Goal: Task Accomplishment & Management: Complete application form

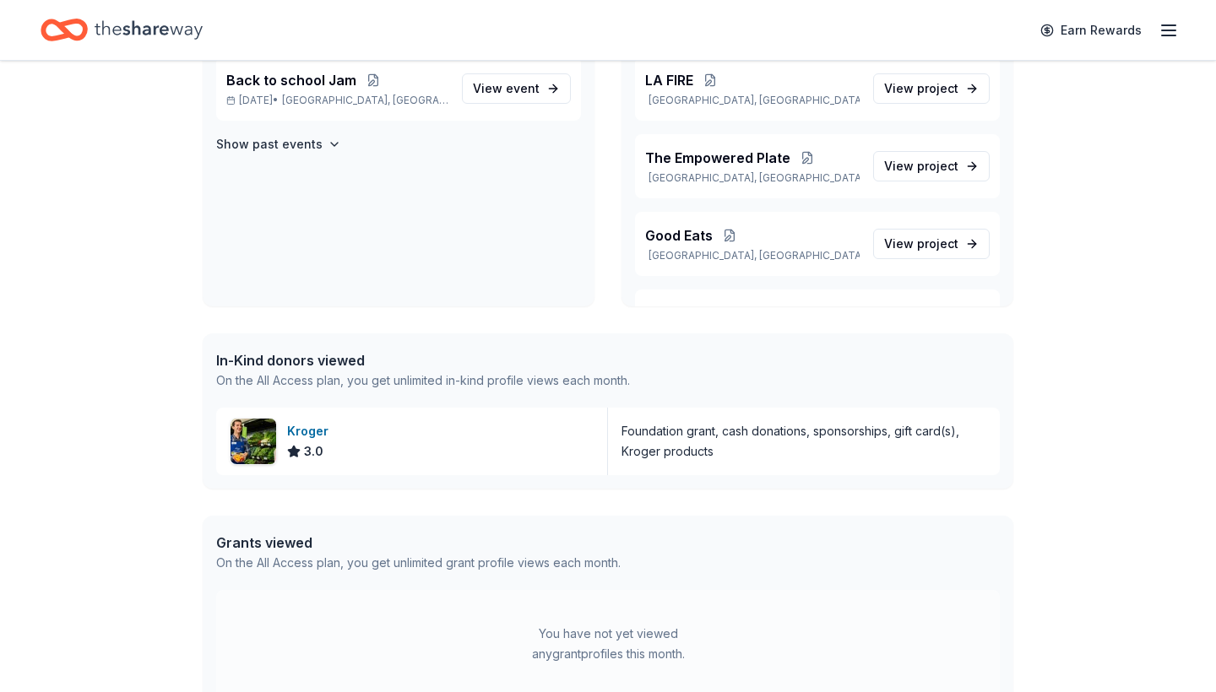
scroll to position [180, 0]
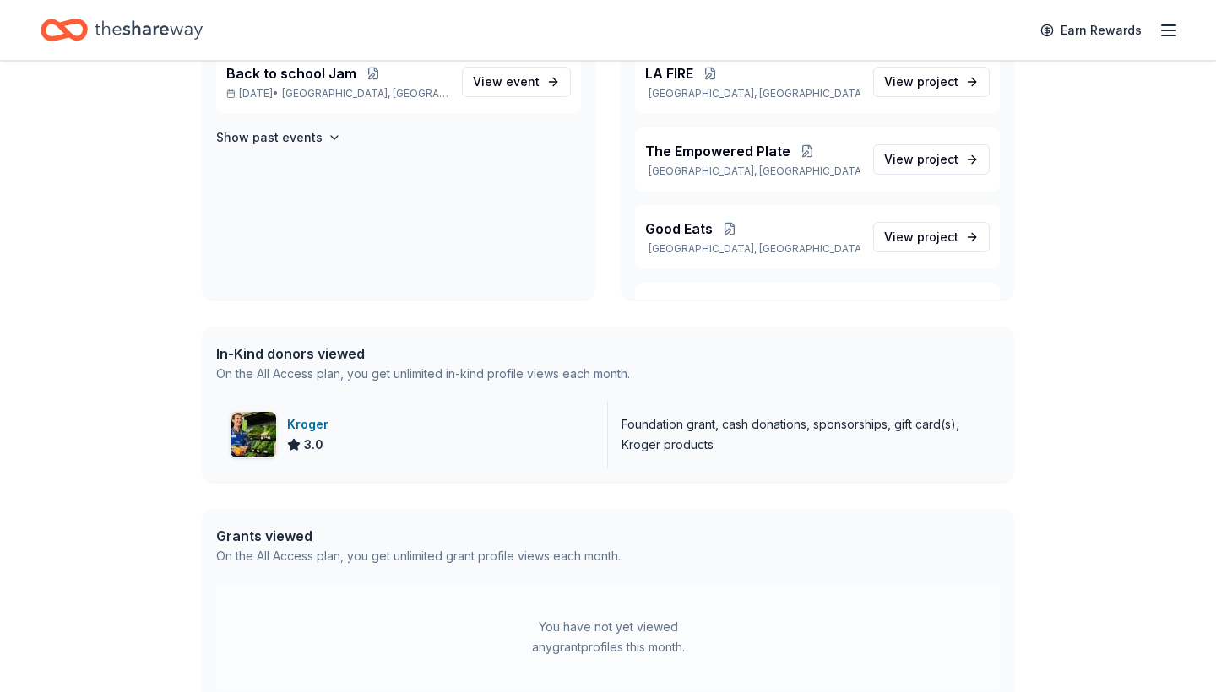
click at [317, 420] on div "Kroger" at bounding box center [311, 425] width 48 height 20
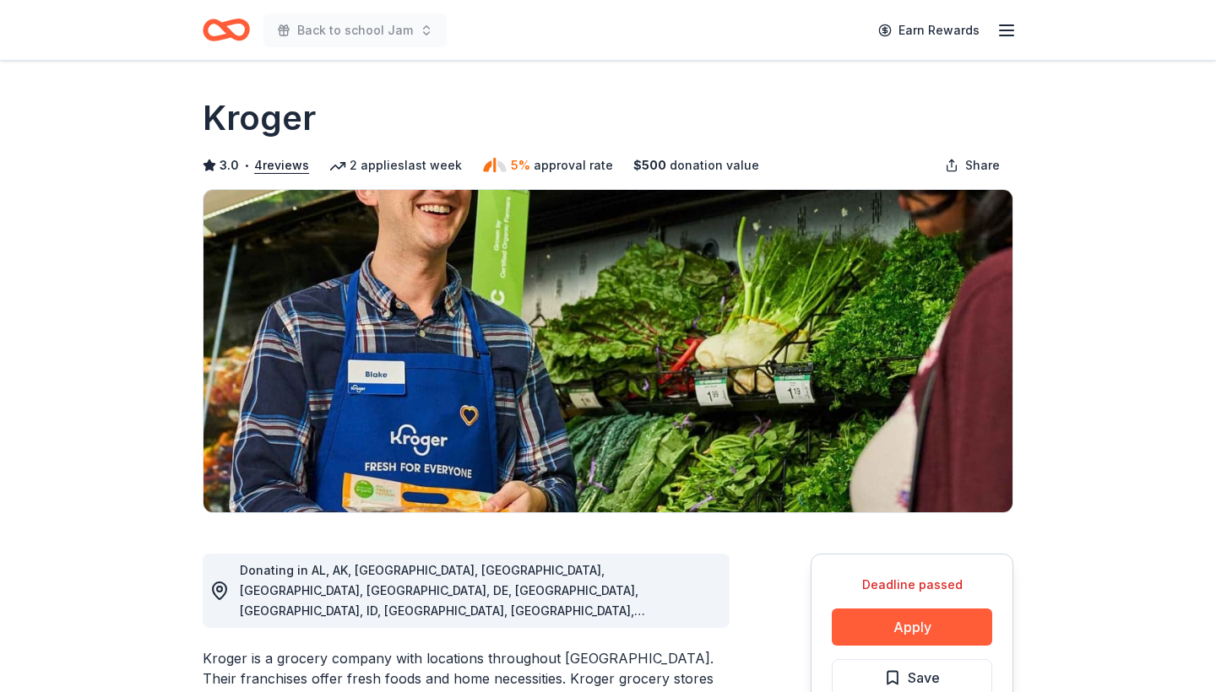
click at [1000, 30] on line "button" at bounding box center [1007, 30] width 14 height 0
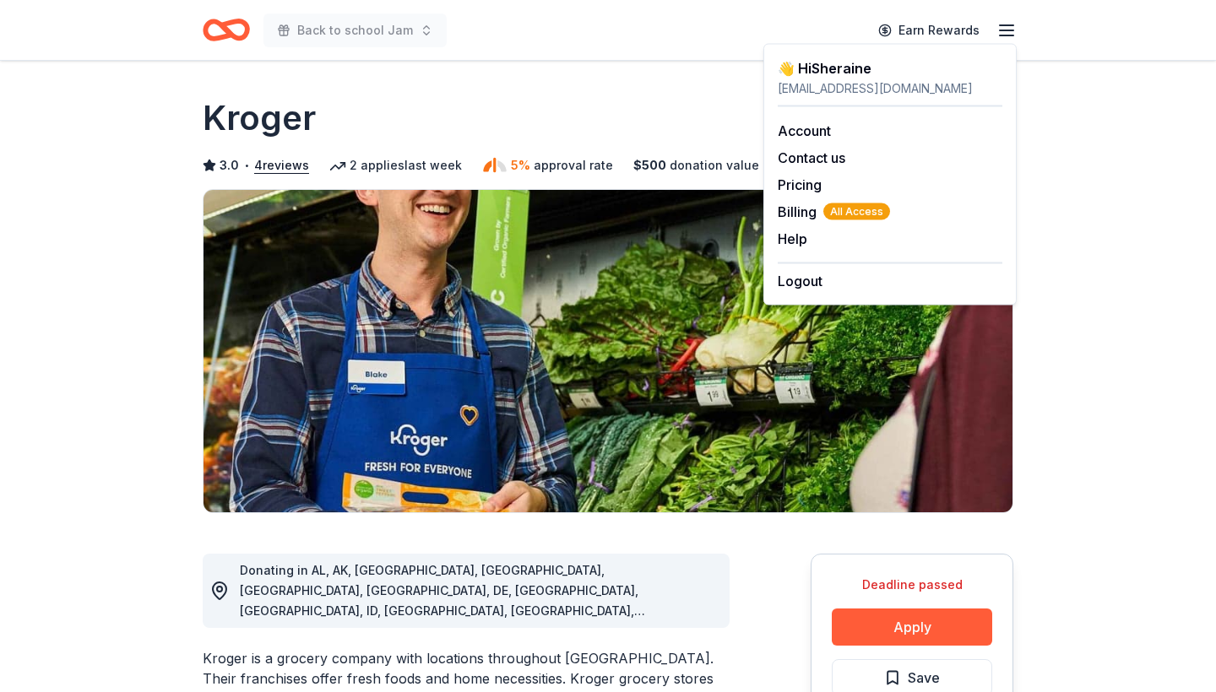
click at [862, 73] on div "👋 Hi Sheraine" at bounding box center [890, 68] width 225 height 20
click at [824, 133] on link "Account" at bounding box center [804, 130] width 53 height 17
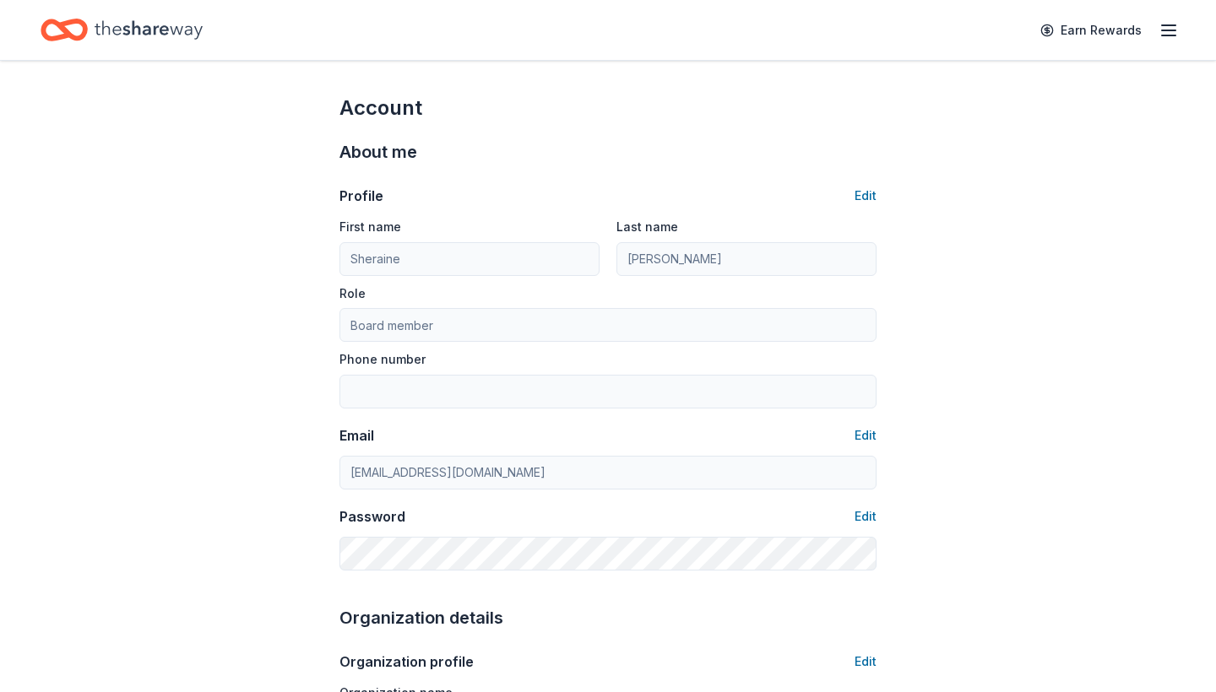
click at [1166, 30] on line "button" at bounding box center [1169, 30] width 14 height 0
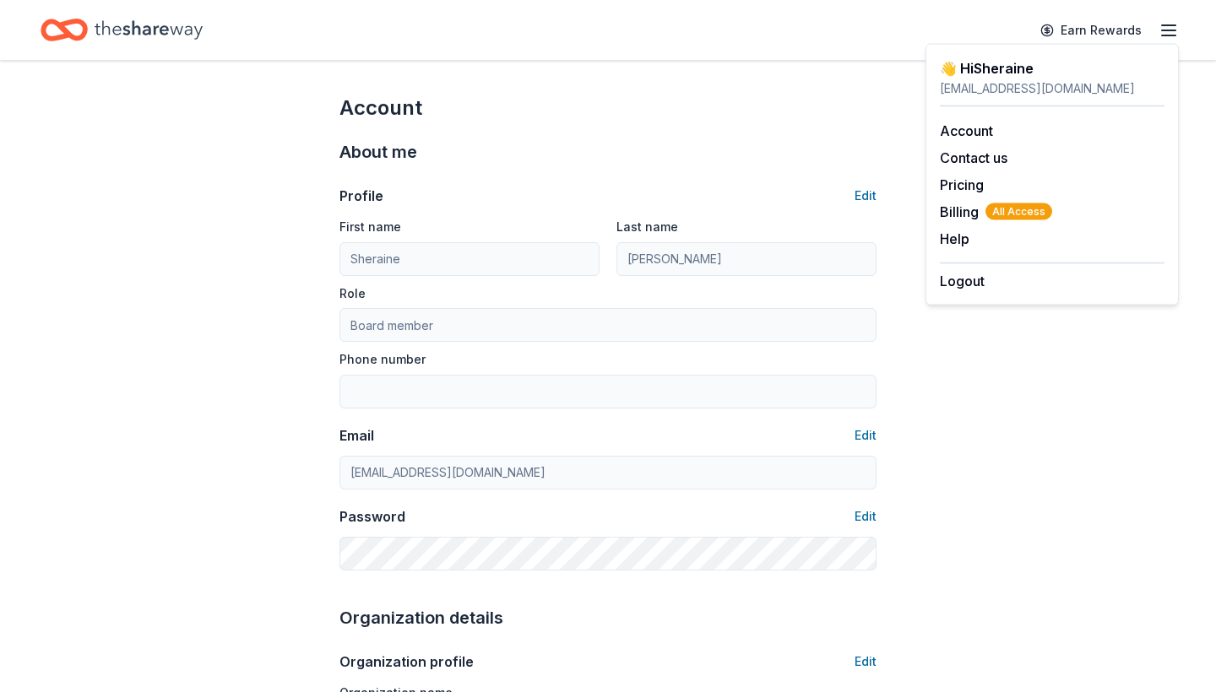
click at [164, 24] on icon "Home" at bounding box center [149, 30] width 108 height 35
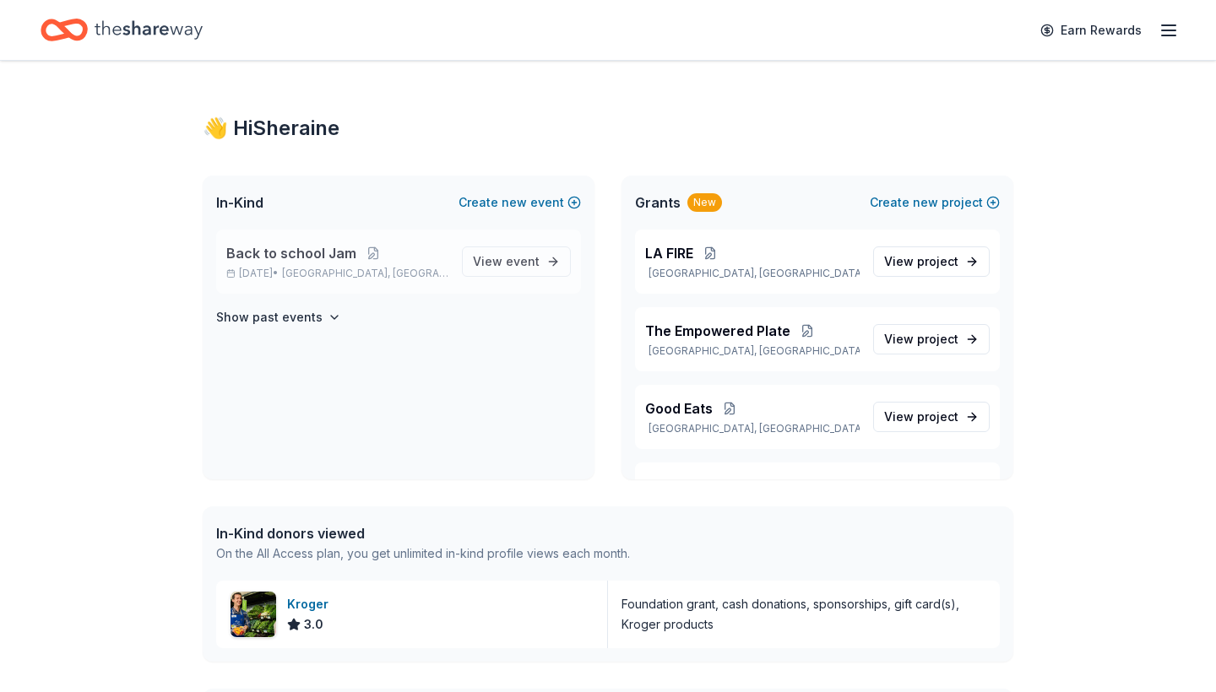
click at [421, 252] on p "Back to school Jam" at bounding box center [337, 253] width 222 height 20
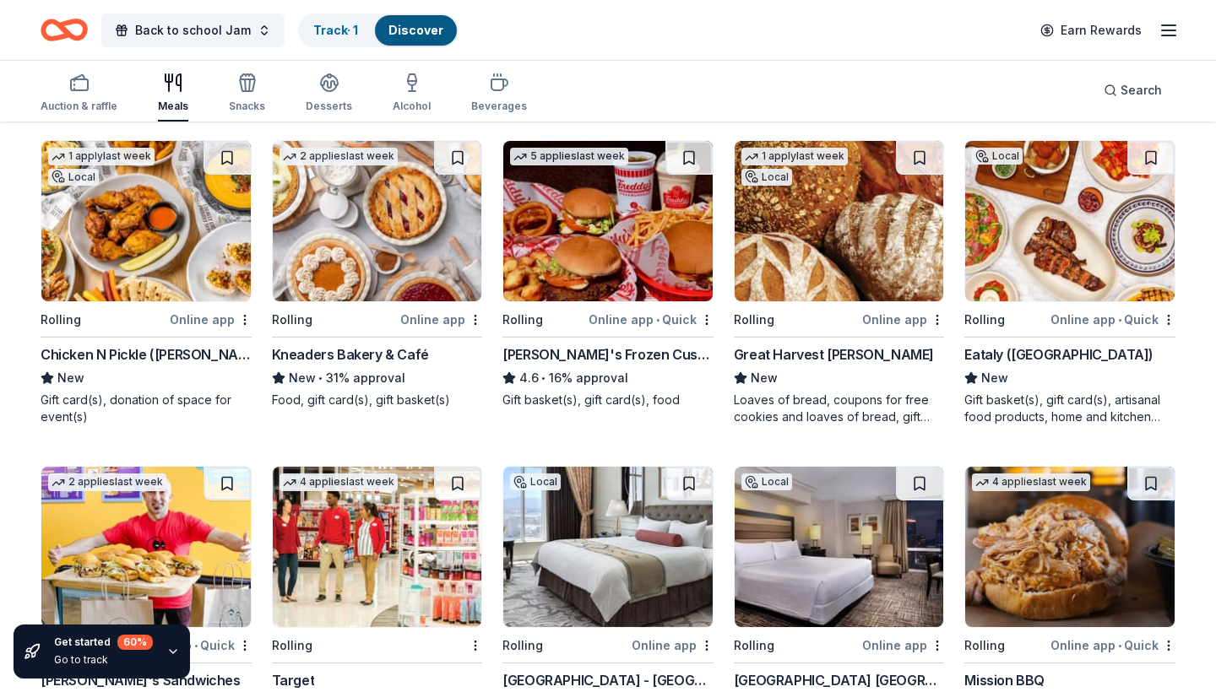
scroll to position [167, 0]
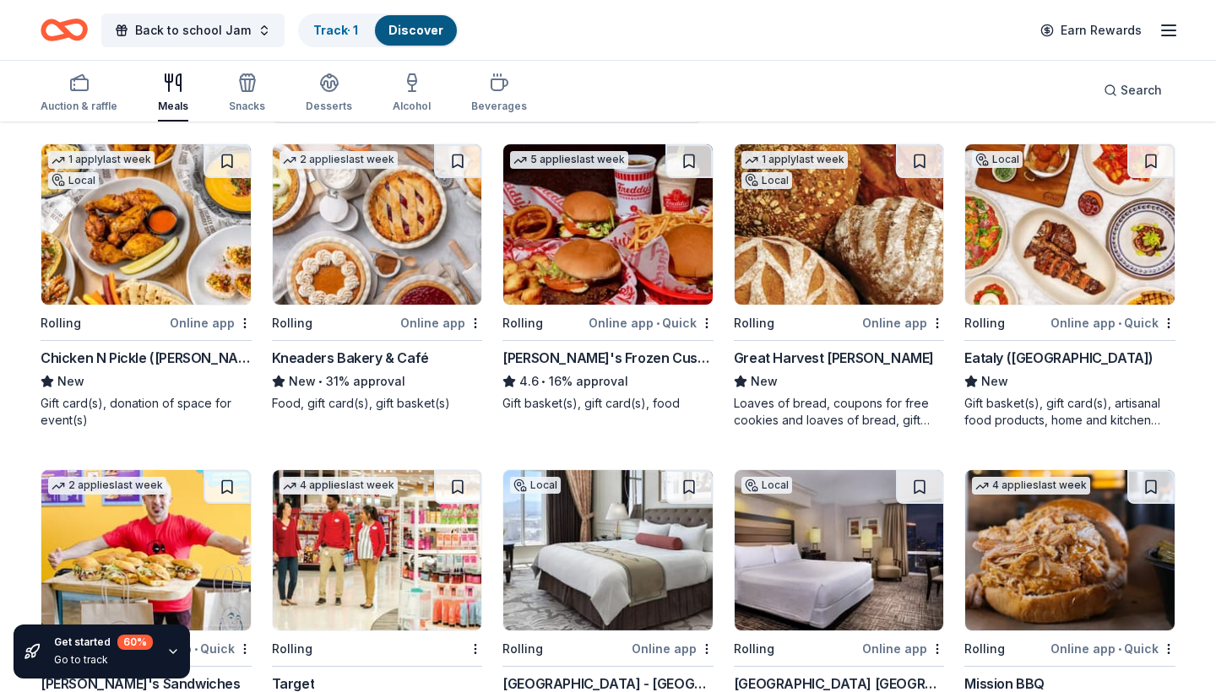
click at [832, 255] on img at bounding box center [839, 224] width 209 height 160
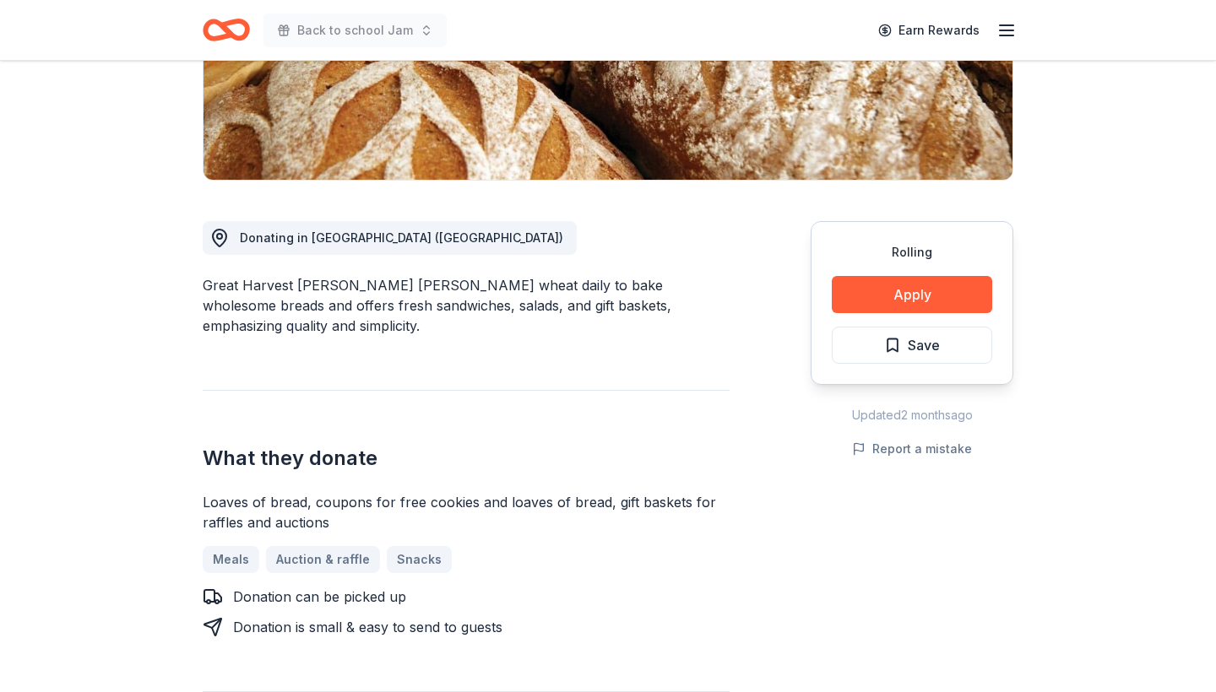
scroll to position [334, 0]
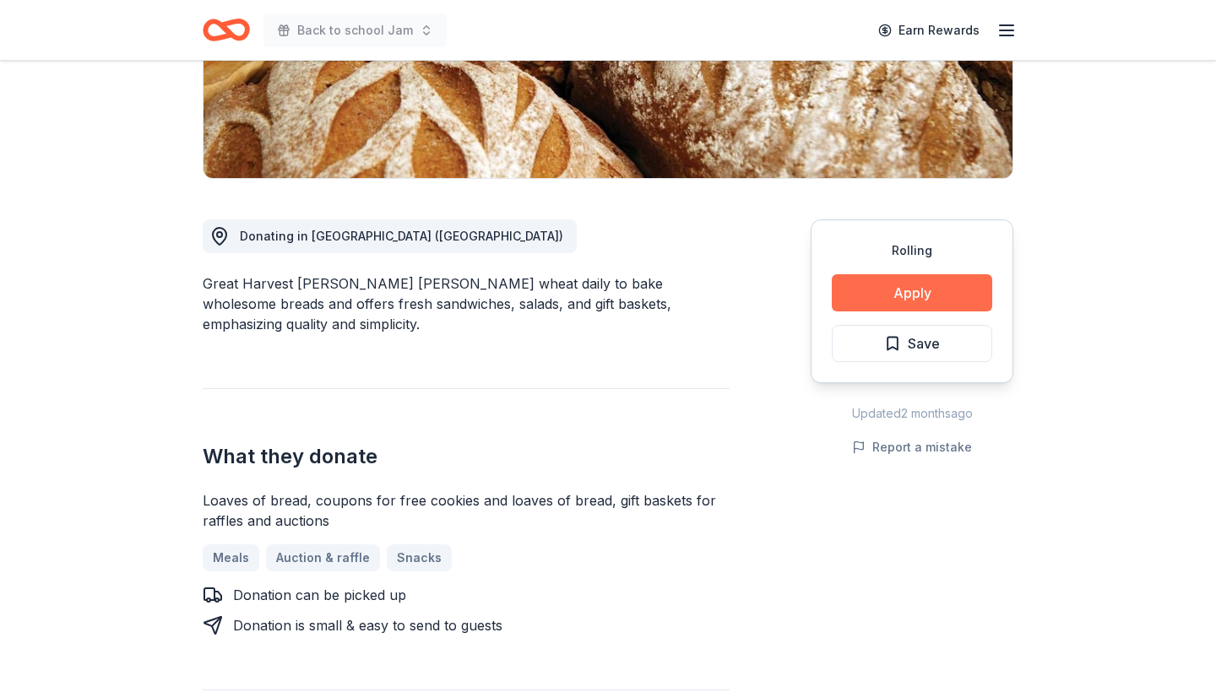
click at [915, 300] on button "Apply" at bounding box center [912, 292] width 160 height 37
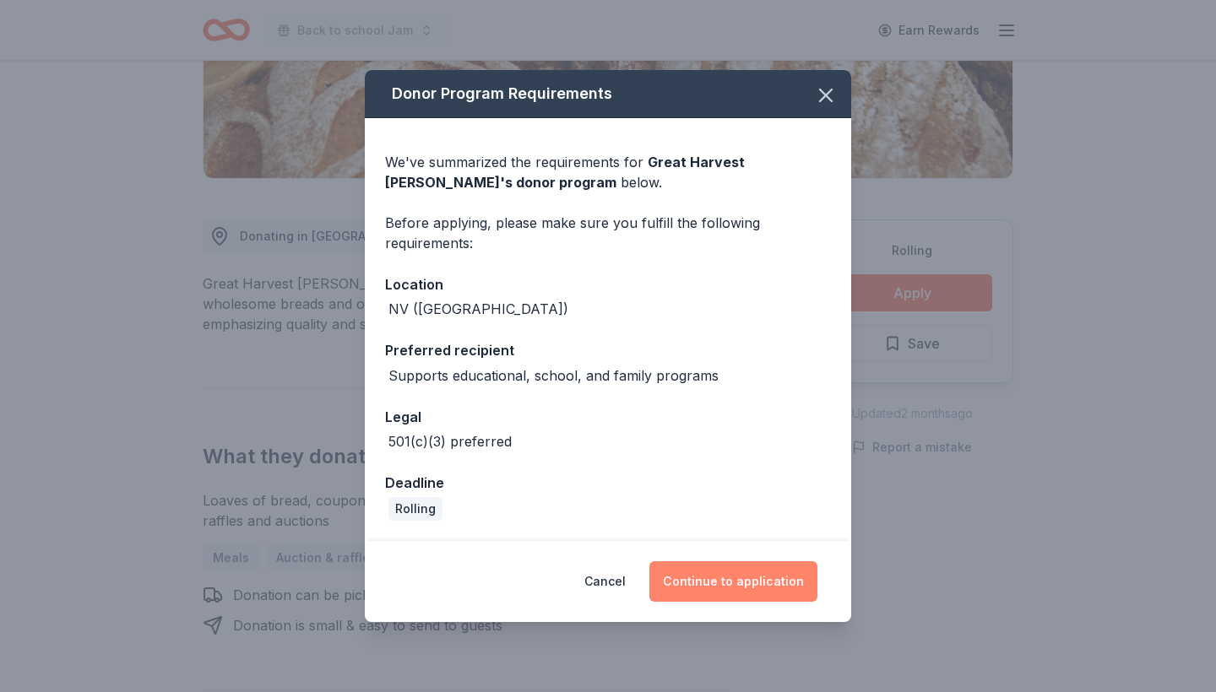
click at [741, 590] on button "Continue to application" at bounding box center [733, 581] width 168 height 41
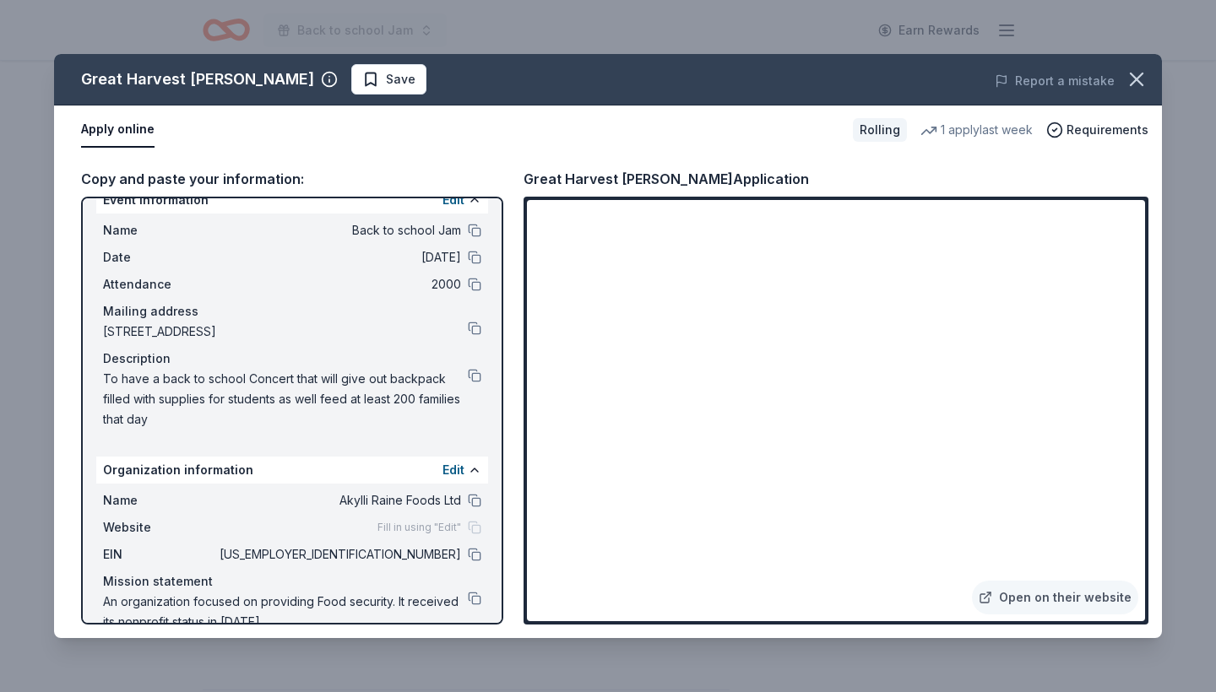
scroll to position [36, 0]
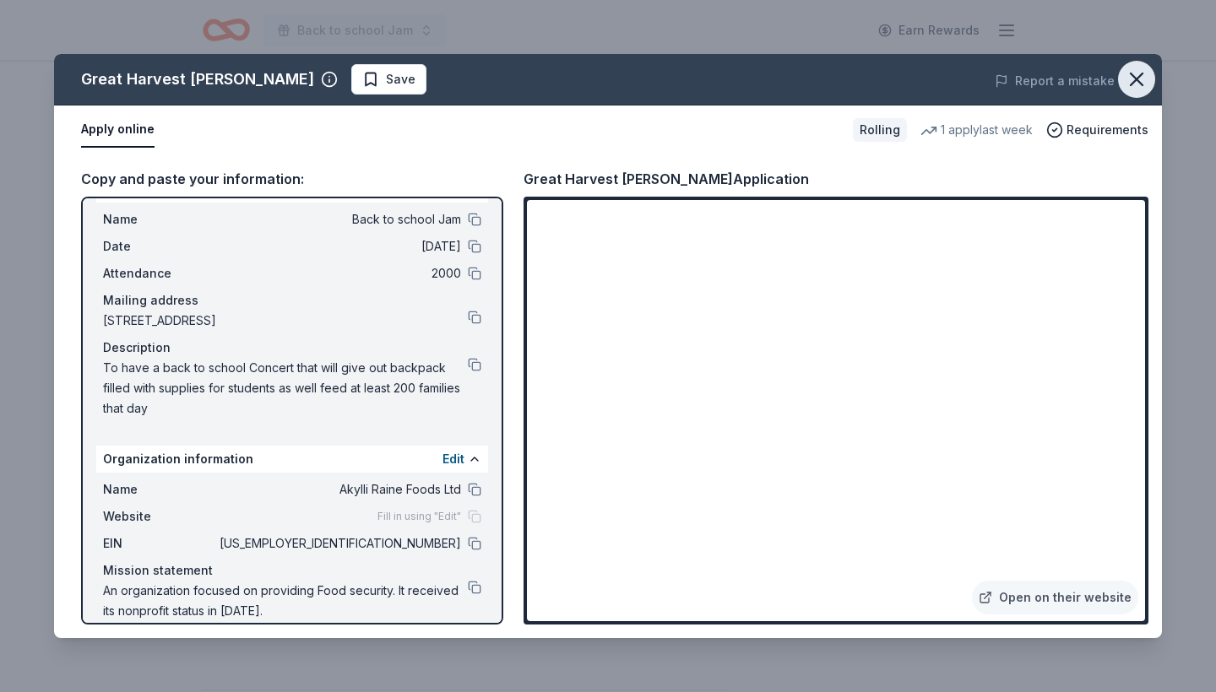
click at [1147, 78] on icon "button" at bounding box center [1137, 80] width 24 height 24
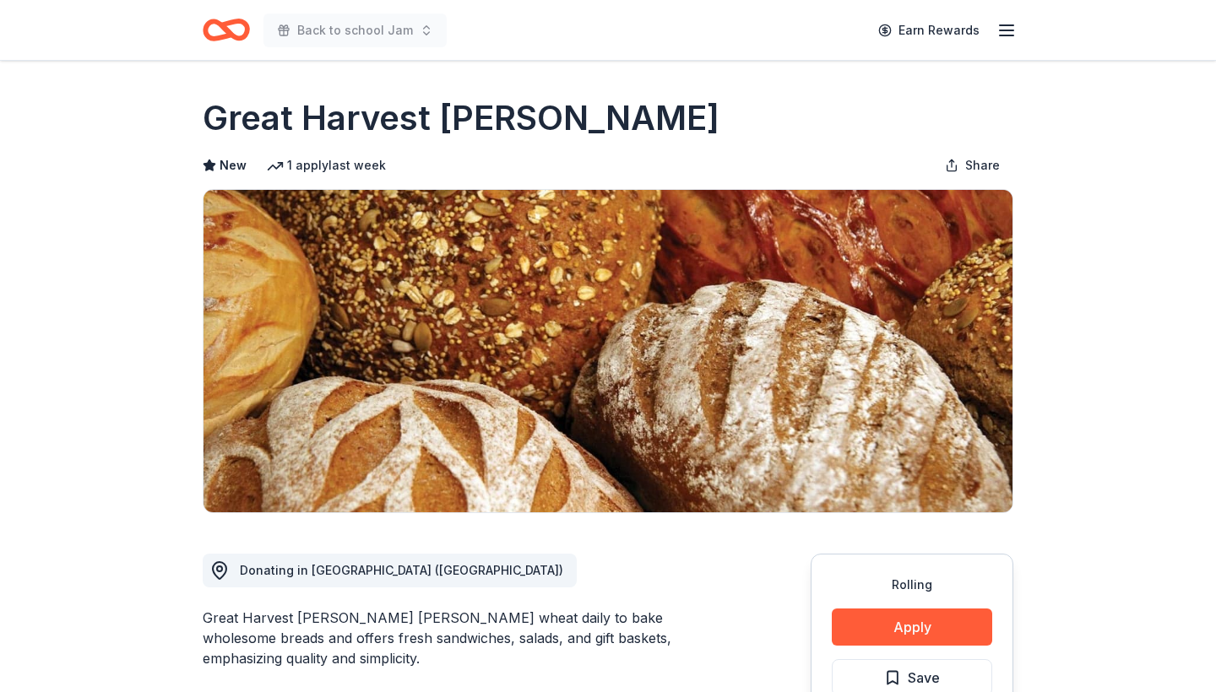
scroll to position [0, 0]
click at [212, 31] on icon "Home" at bounding box center [226, 30] width 47 height 40
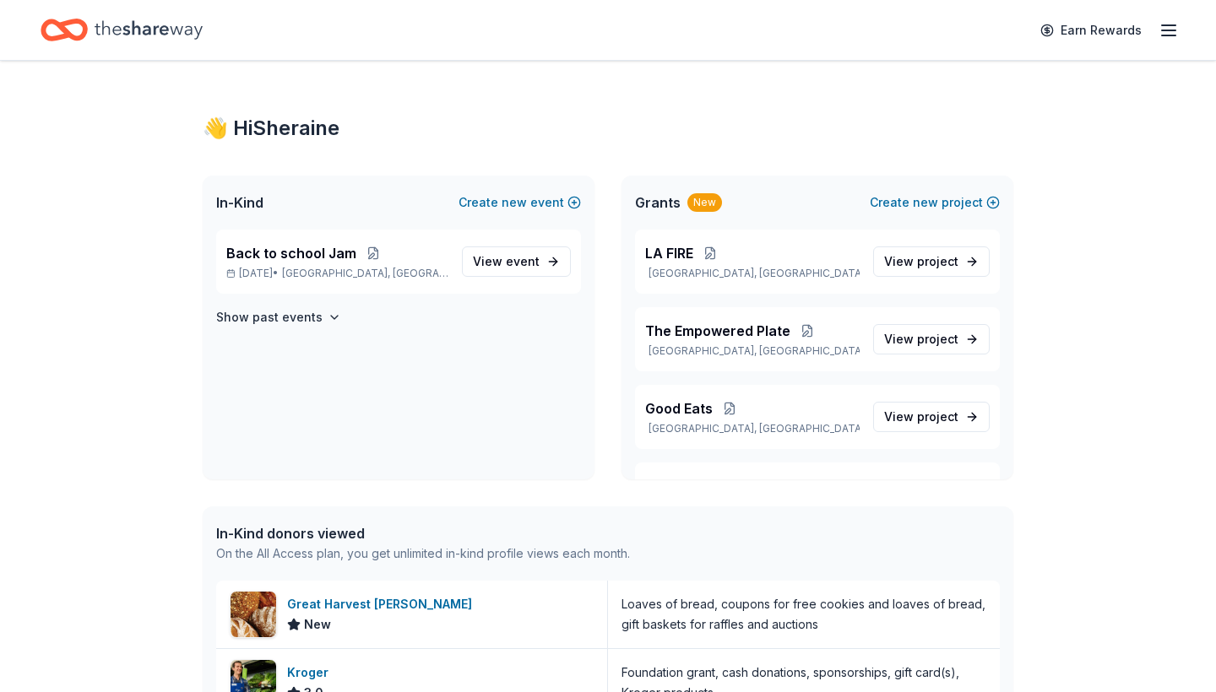
click at [409, 33] on div "Earn Rewards" at bounding box center [608, 30] width 1135 height 40
click at [1173, 36] on icon "button" at bounding box center [1168, 30] width 20 height 20
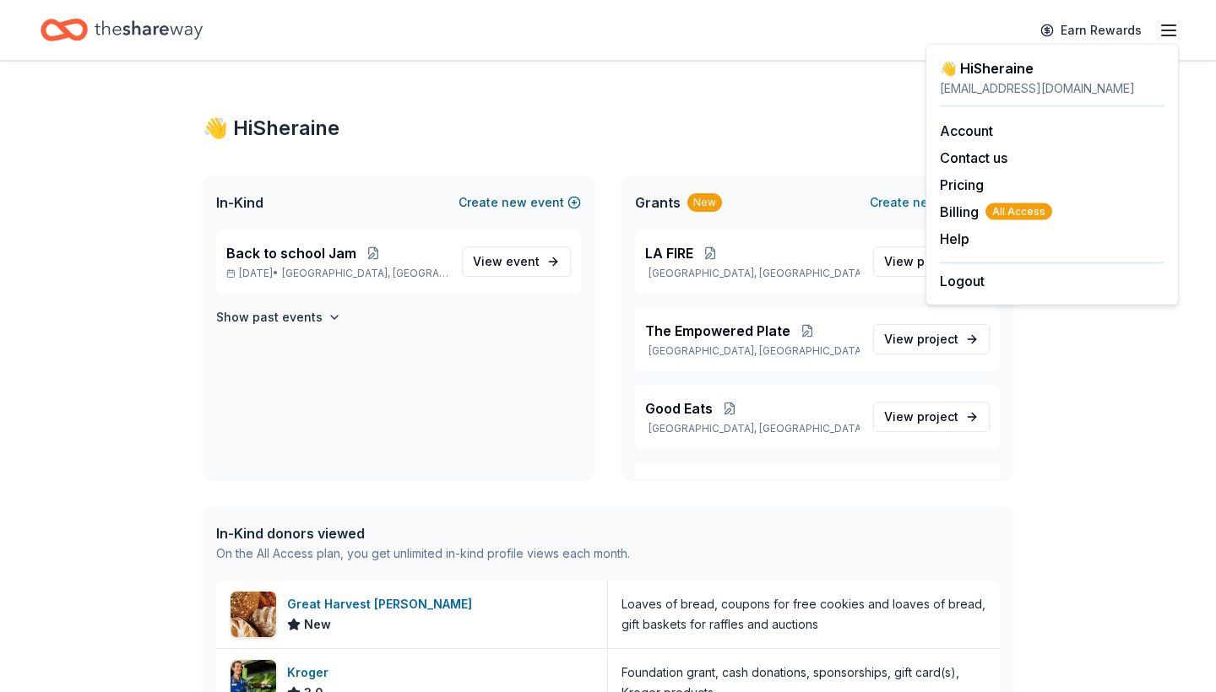
click at [527, 204] on span "new" at bounding box center [513, 202] width 25 height 20
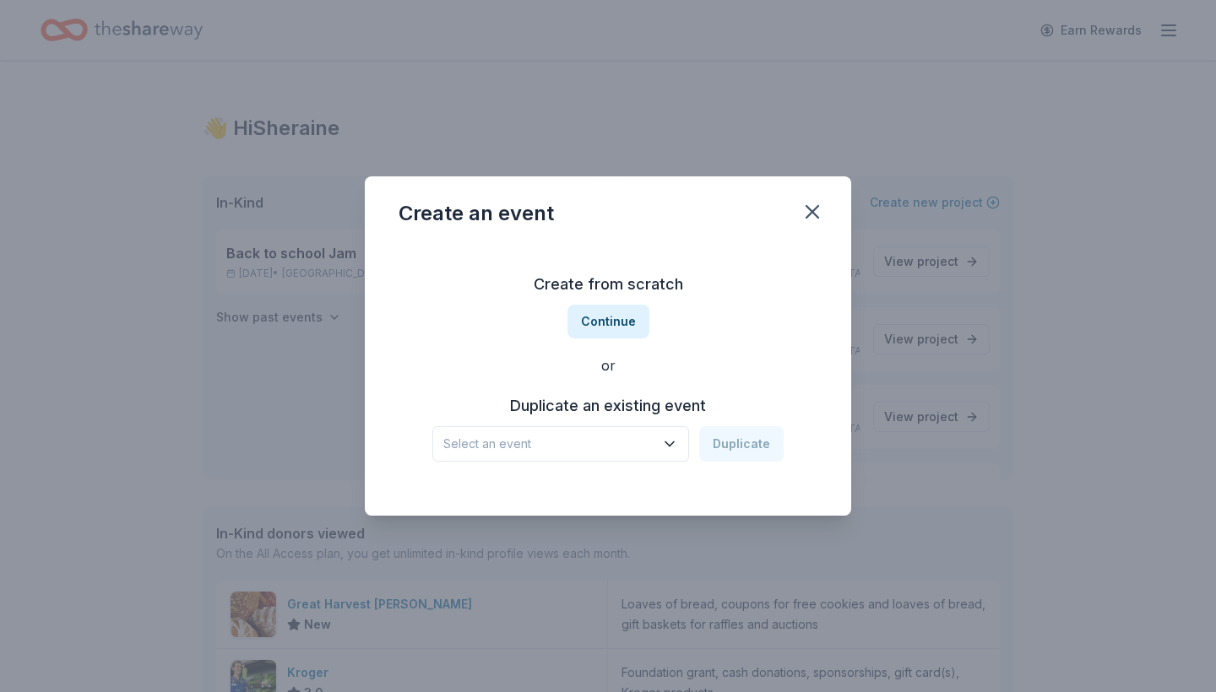
click at [588, 431] on button "Select an event" at bounding box center [560, 443] width 257 height 35
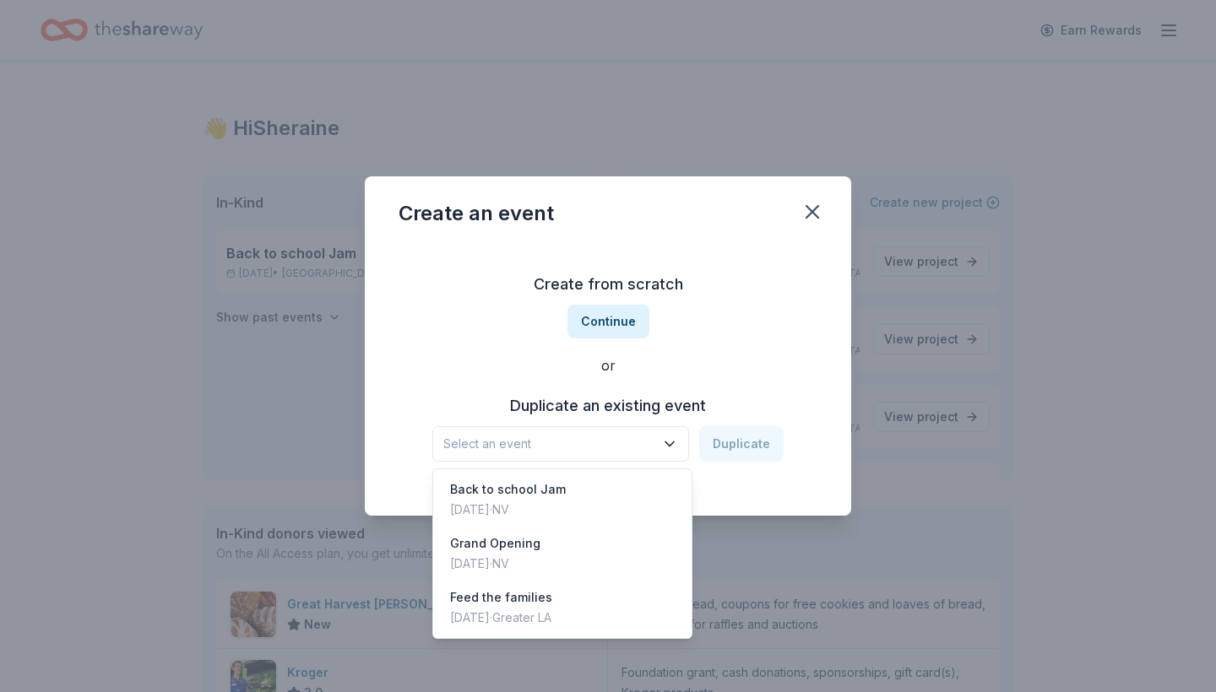
click at [509, 442] on span "Select an event" at bounding box center [548, 444] width 211 height 20
click at [532, 437] on span "Select an event" at bounding box center [548, 444] width 211 height 20
click at [784, 340] on div "Create from scratch Continue or Duplicate an existing event Select an event Dup…" at bounding box center [607, 366] width 419 height 245
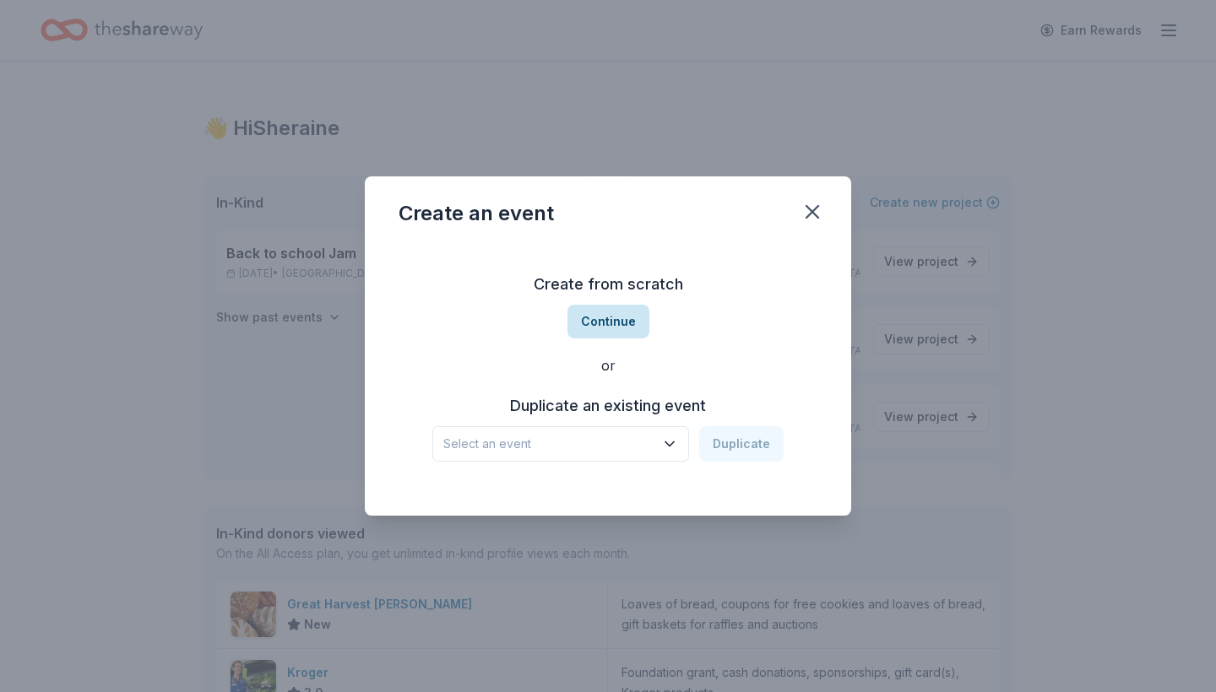
click at [625, 314] on button "Continue" at bounding box center [608, 322] width 82 height 34
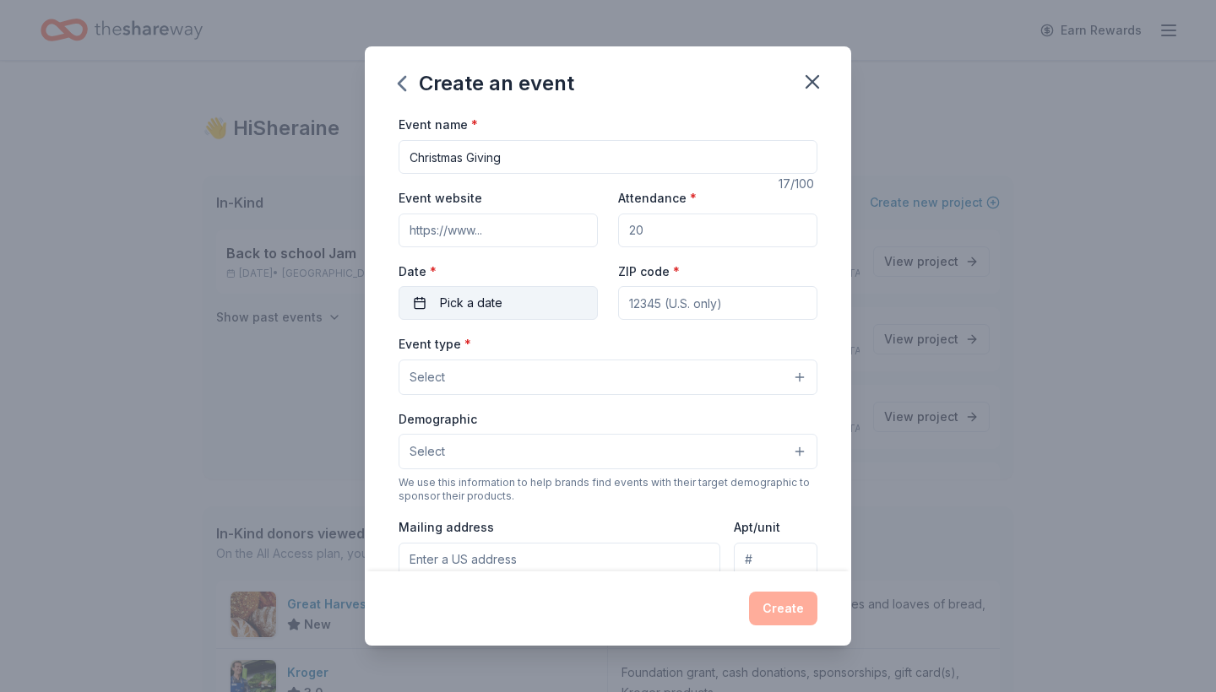
type input "Christmas Giving"
click at [552, 303] on button "Pick a date" at bounding box center [497, 303] width 199 height 34
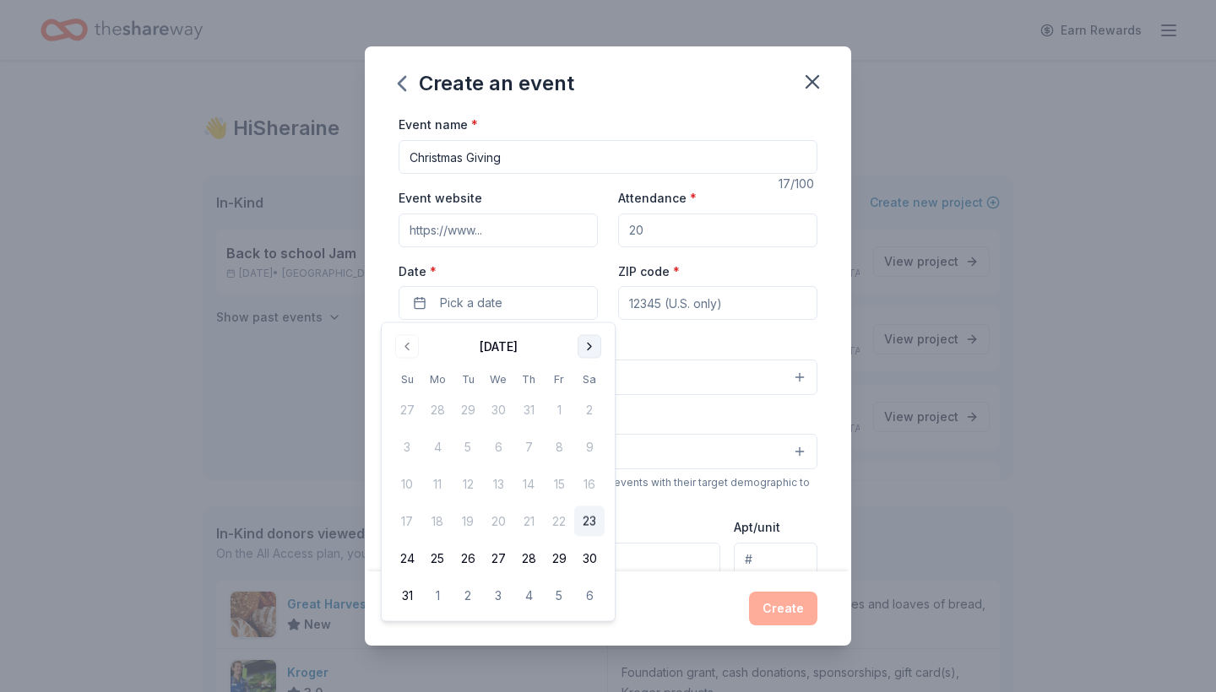
click at [593, 345] on button "Go to next month" at bounding box center [589, 347] width 24 height 24
click at [597, 440] on button "13" at bounding box center [589, 447] width 30 height 30
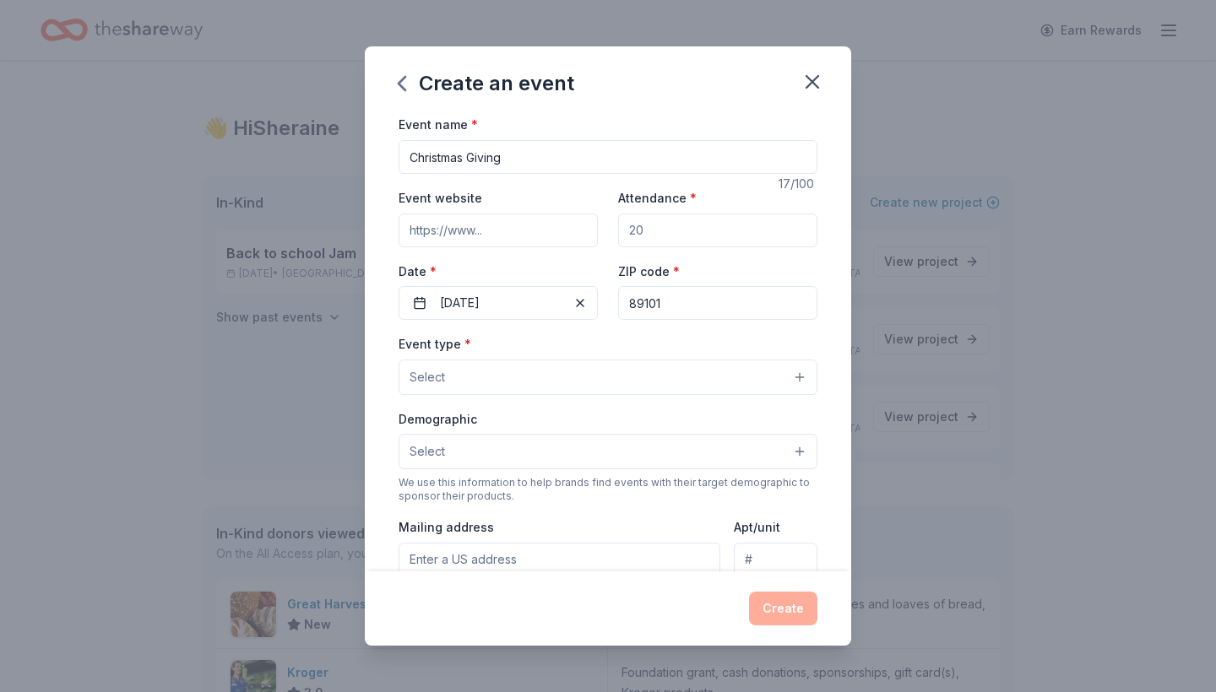
type input "89101"
click at [733, 227] on input "Attendance *" at bounding box center [717, 231] width 199 height 34
type input "100"
click at [540, 377] on button "Select" at bounding box center [607, 377] width 419 height 35
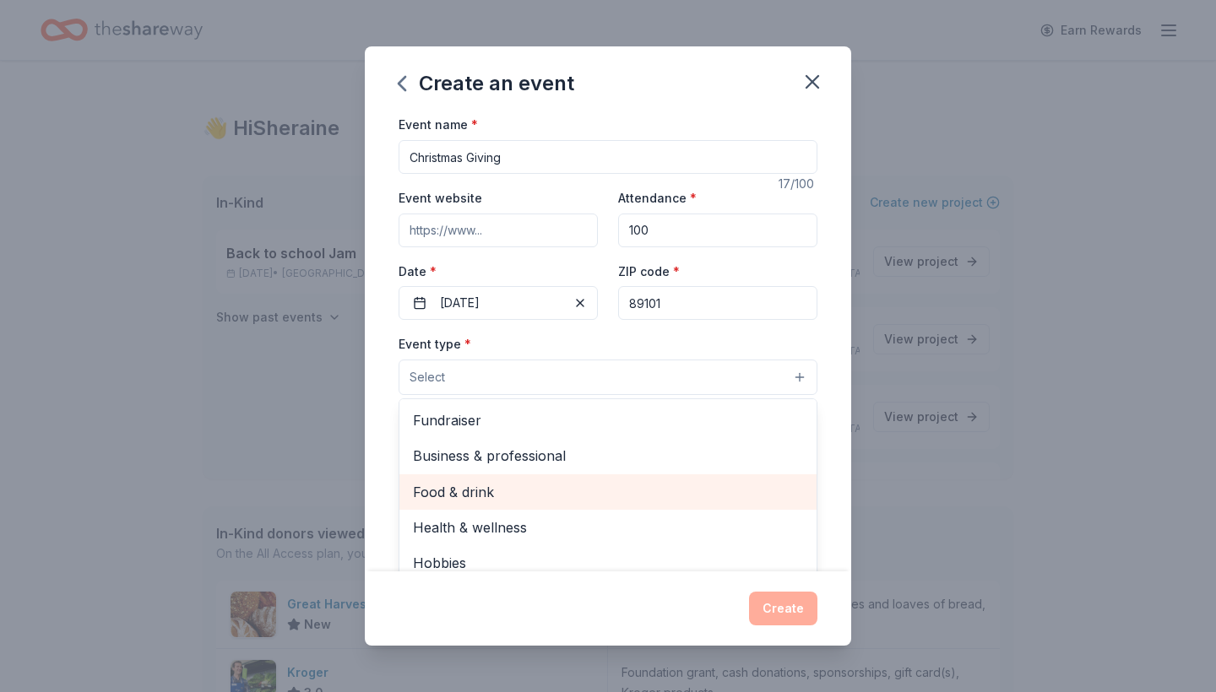
click at [534, 488] on span "Food & drink" at bounding box center [608, 492] width 390 height 22
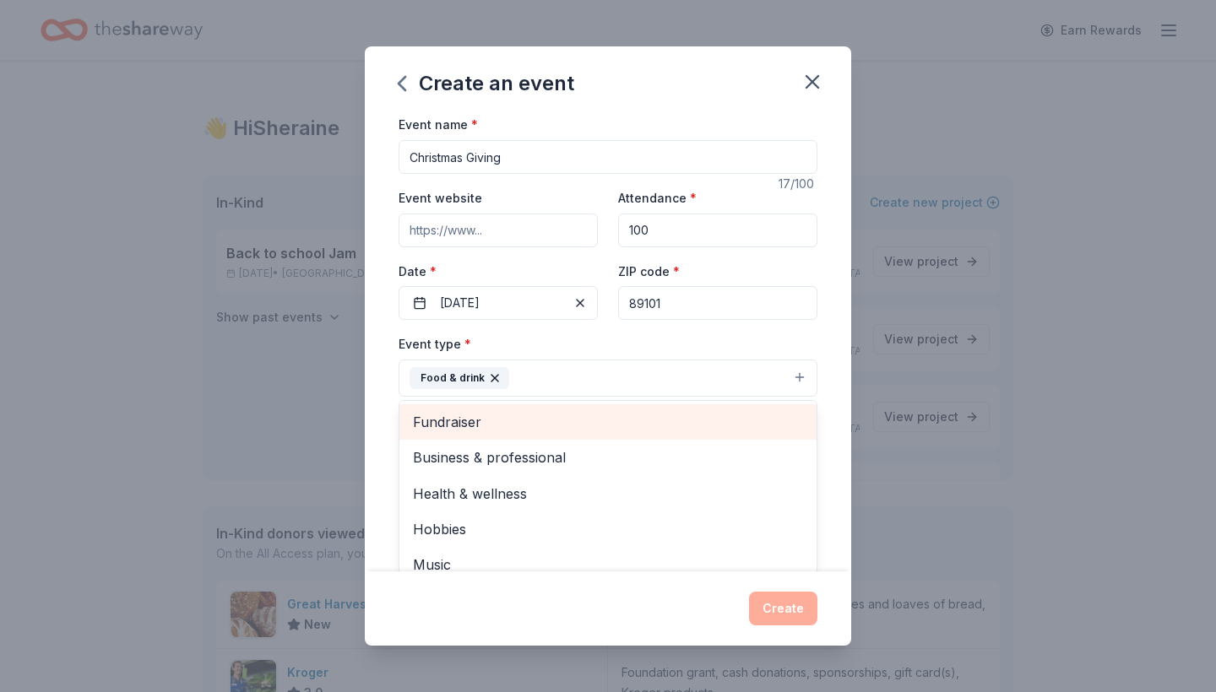
click at [491, 420] on span "Fundraiser" at bounding box center [608, 422] width 390 height 22
click at [554, 426] on span "Business & professional" at bounding box center [608, 422] width 390 height 22
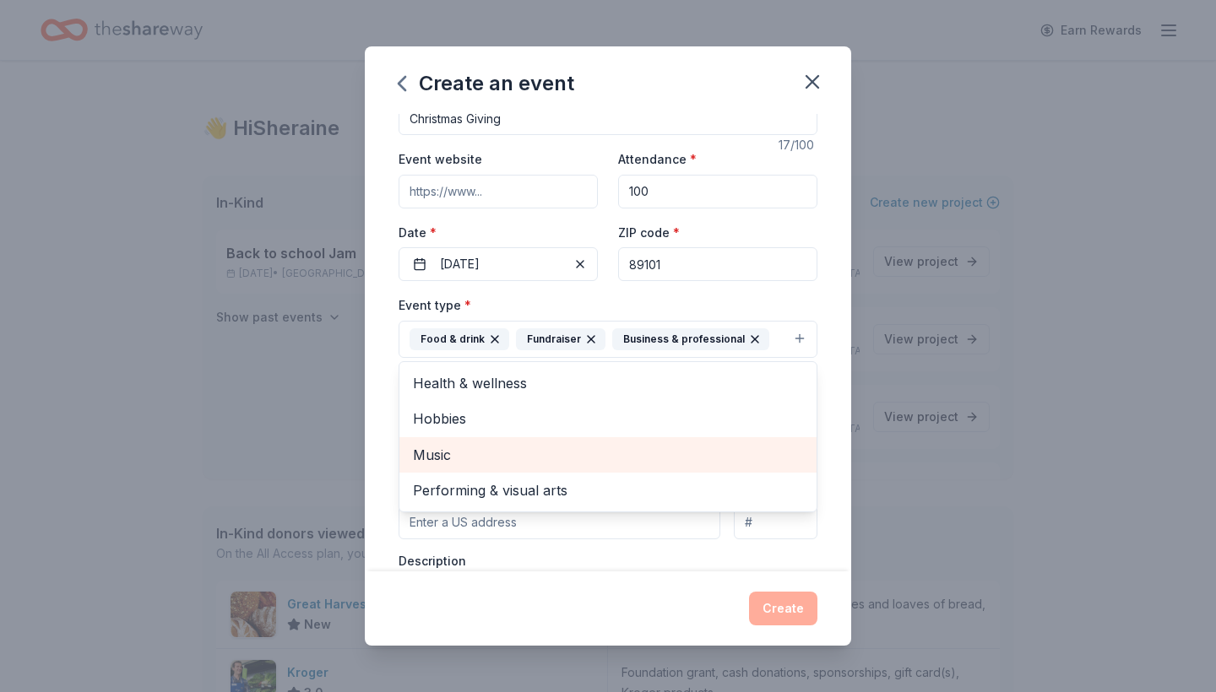
scroll to position [57, 0]
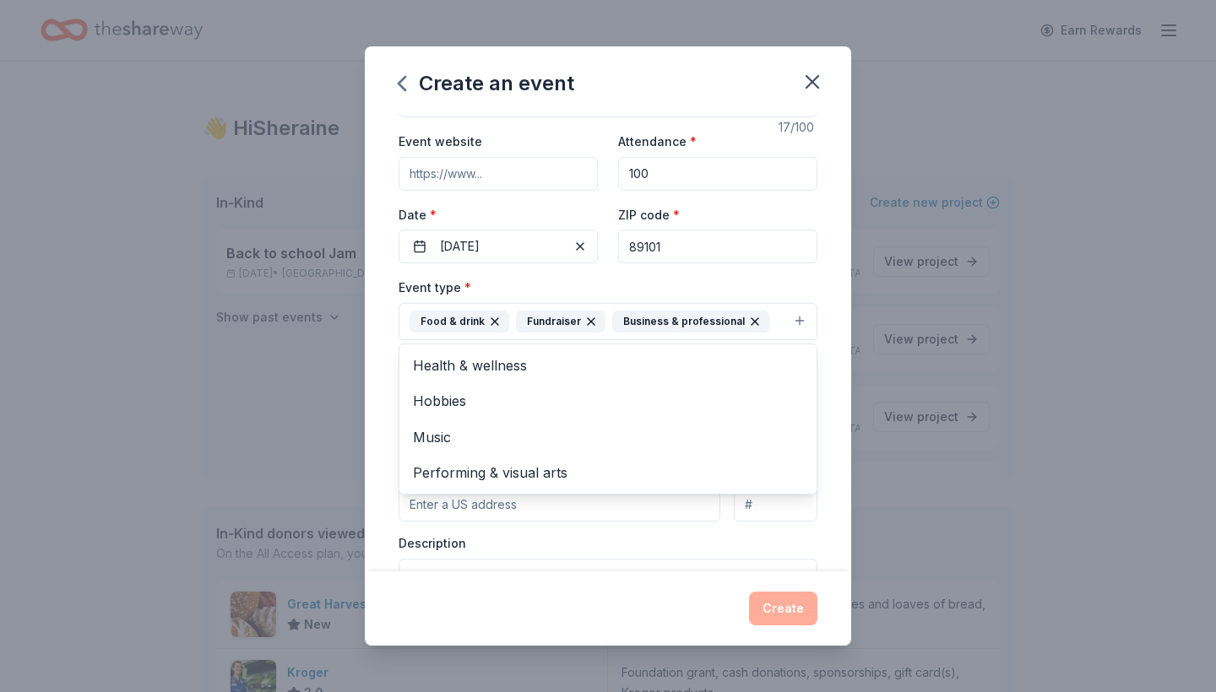
click at [820, 534] on div "Event name * Christmas Giving 17 /100 Event website Attendance * 100 Date * 12/…" at bounding box center [608, 342] width 486 height 457
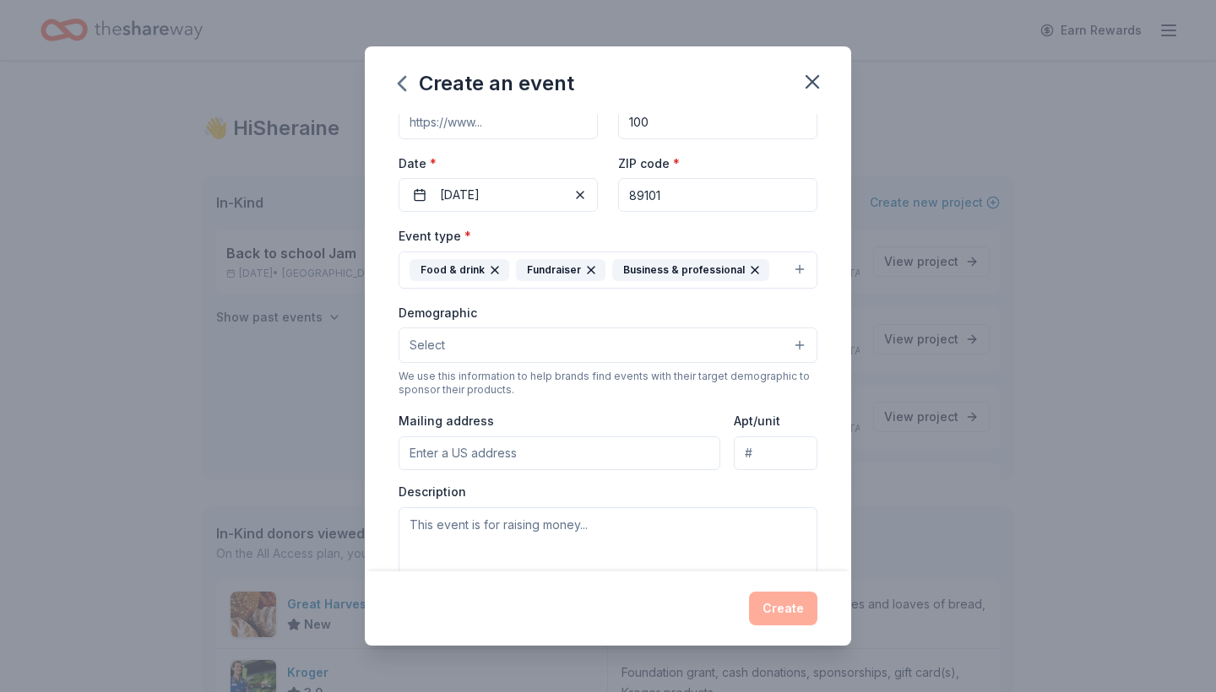
scroll to position [119, 0]
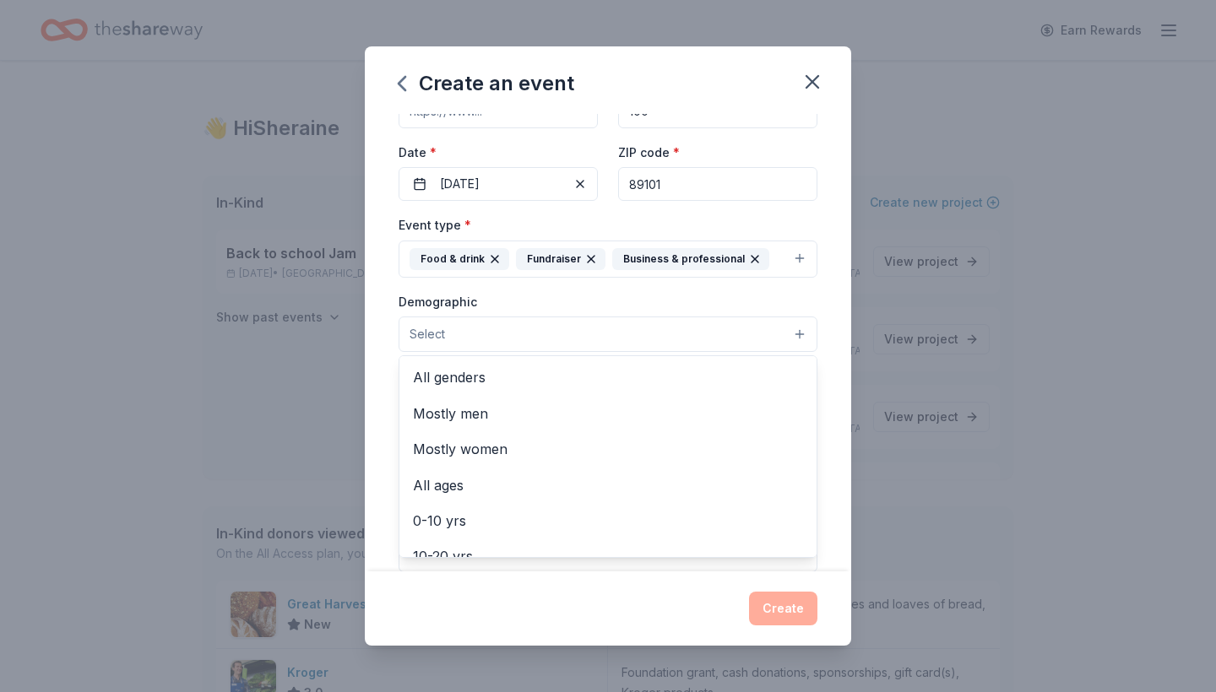
click at [671, 328] on button "Select" at bounding box center [607, 334] width 419 height 35
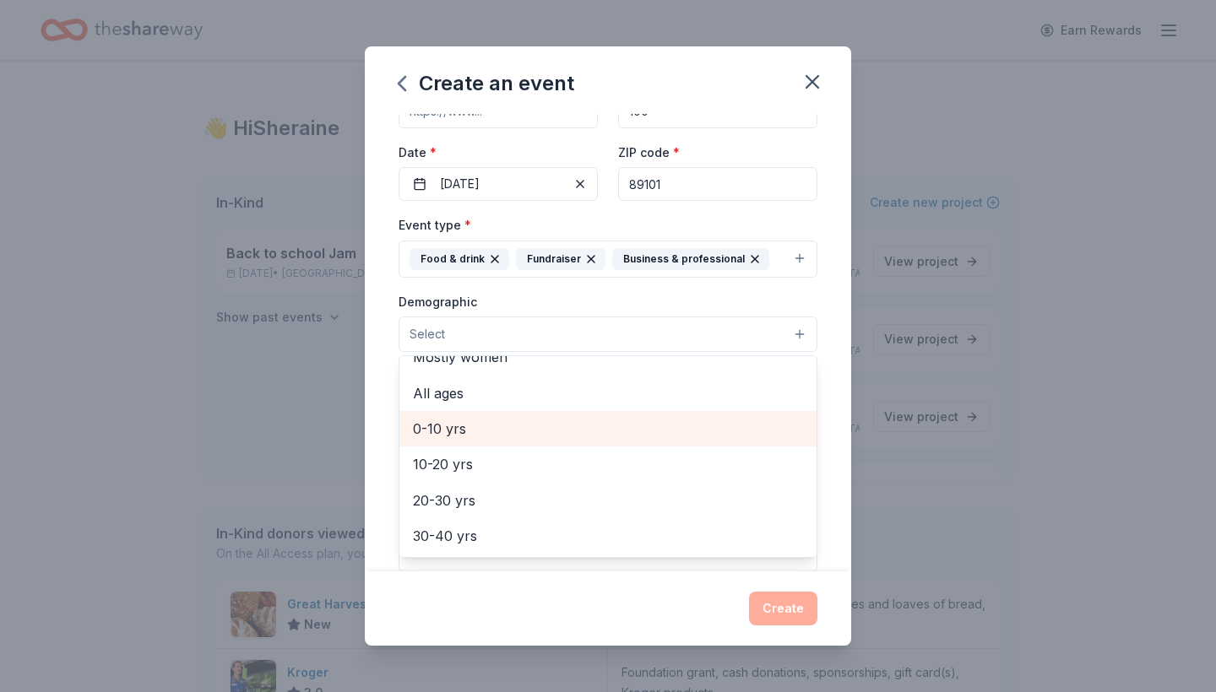
scroll to position [100, 0]
click at [508, 412] on span "0-10 yrs" at bounding box center [608, 420] width 390 height 22
click at [513, 431] on div "10-20 yrs" at bounding box center [607, 421] width 417 height 35
click at [513, 431] on div "20-30 yrs" at bounding box center [607, 421] width 417 height 35
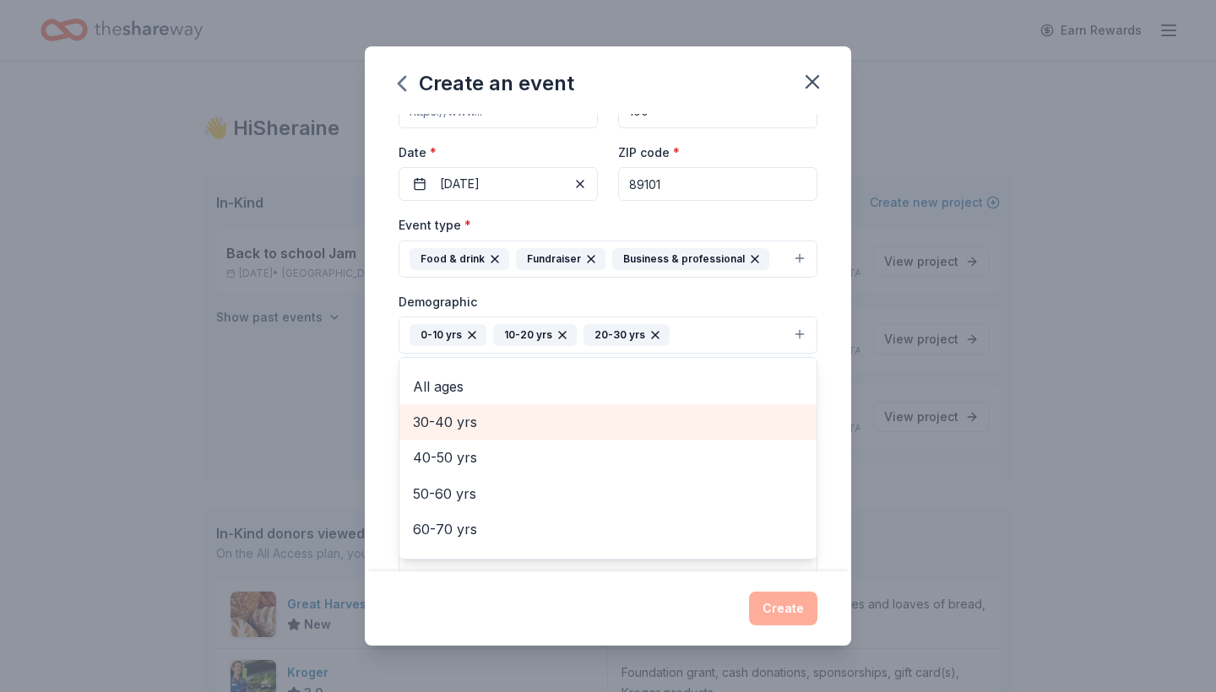
click at [513, 431] on div "30-40 yrs" at bounding box center [607, 421] width 417 height 35
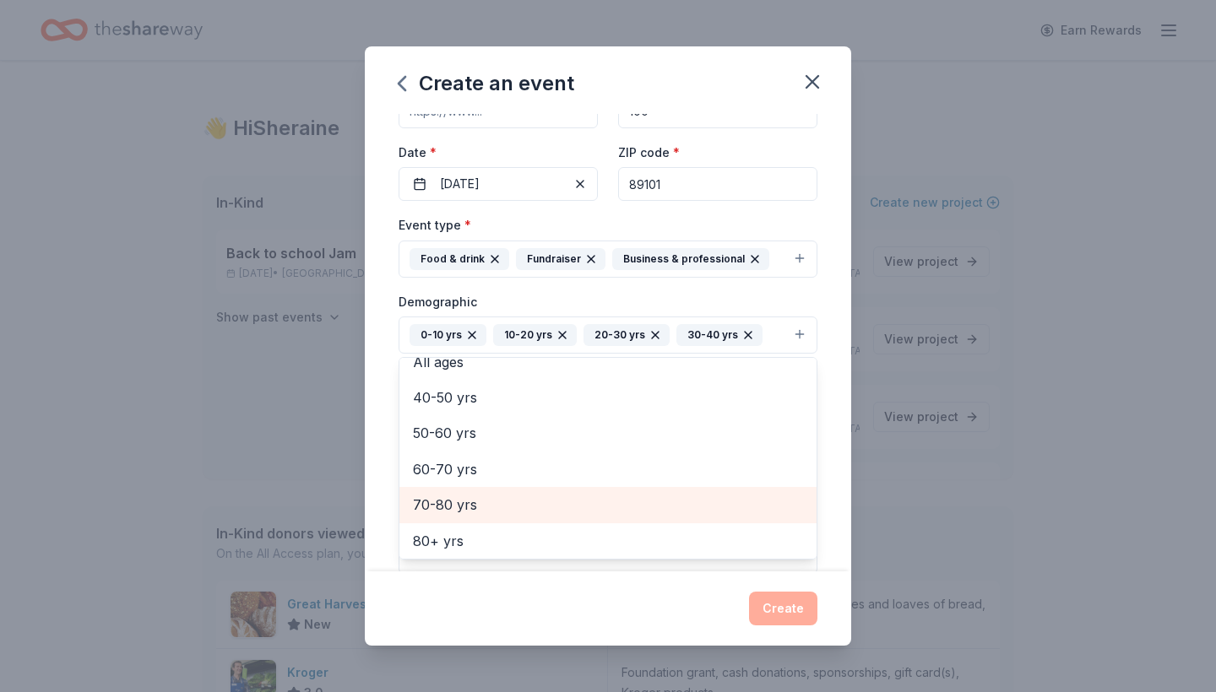
click at [506, 495] on span "70-80 yrs" at bounding box center [608, 505] width 390 height 22
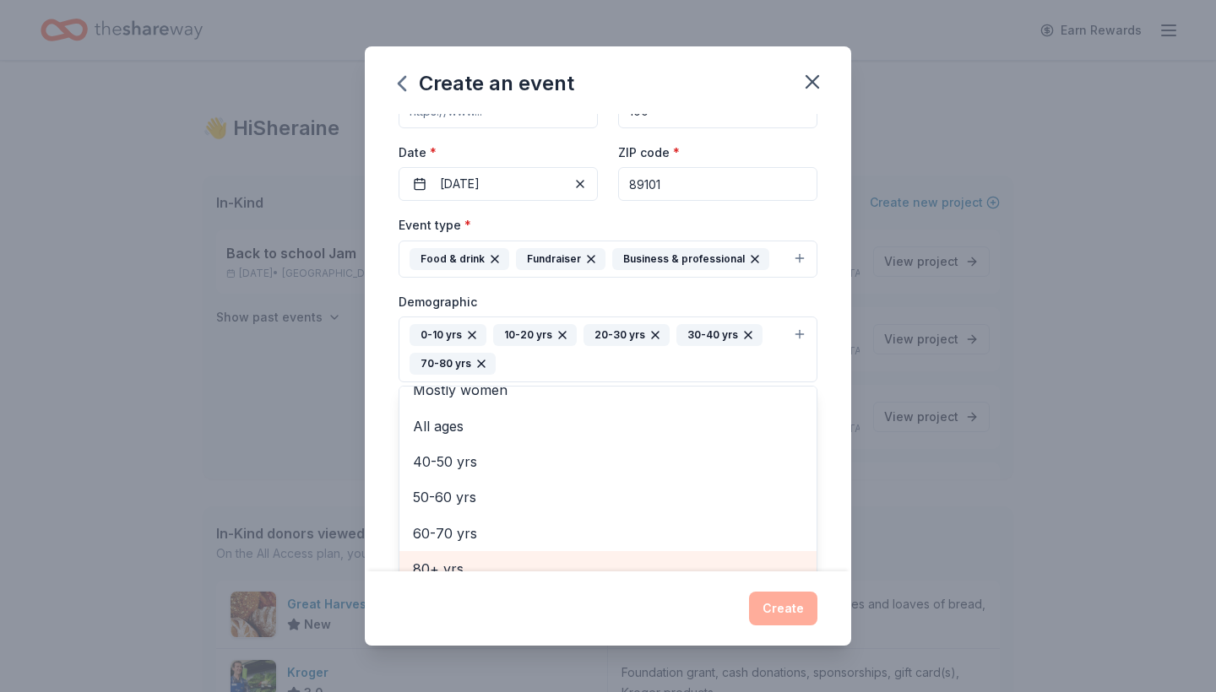
scroll to position [130, 0]
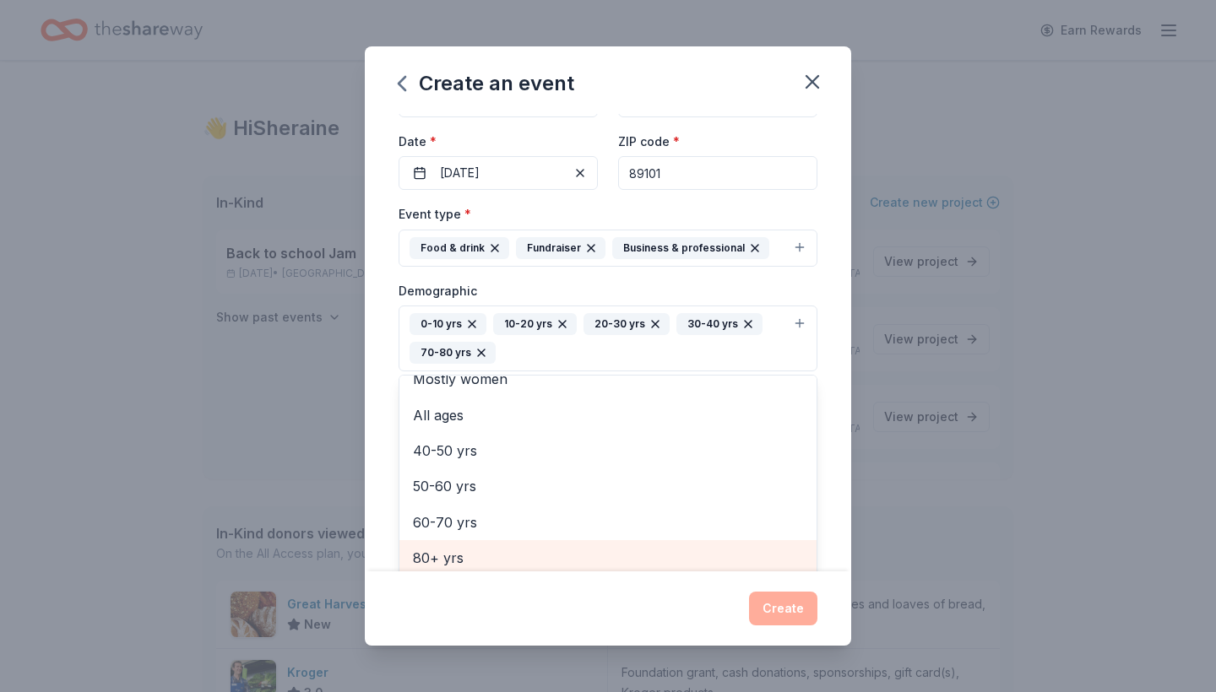
click at [491, 554] on span "80+ yrs" at bounding box center [608, 558] width 390 height 22
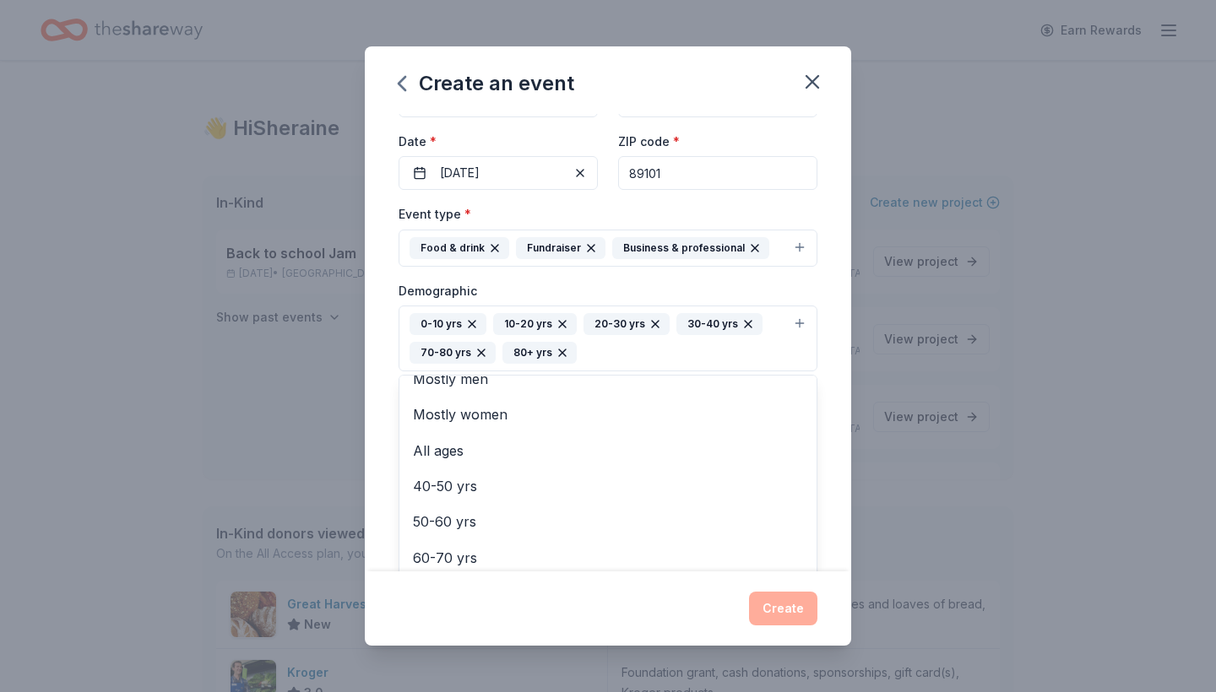
click at [784, 610] on div "Create an event Event name * Christmas Giving 17 /100 Event website Attendance …" at bounding box center [608, 345] width 486 height 599
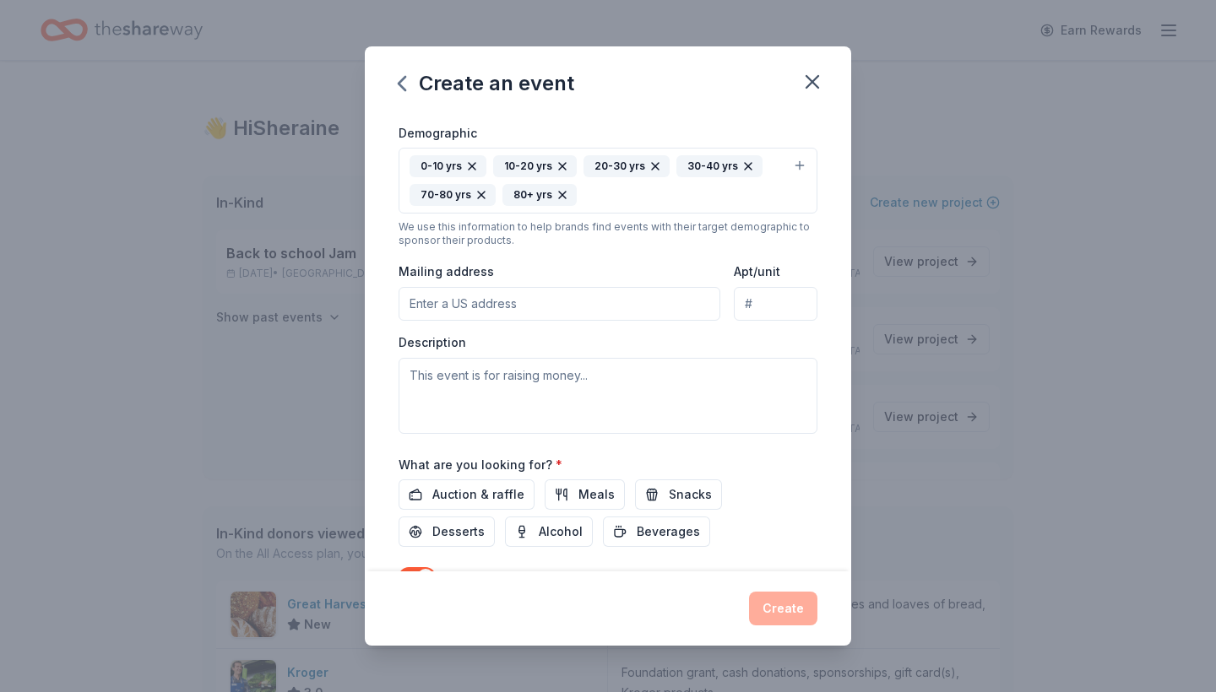
scroll to position [334, 0]
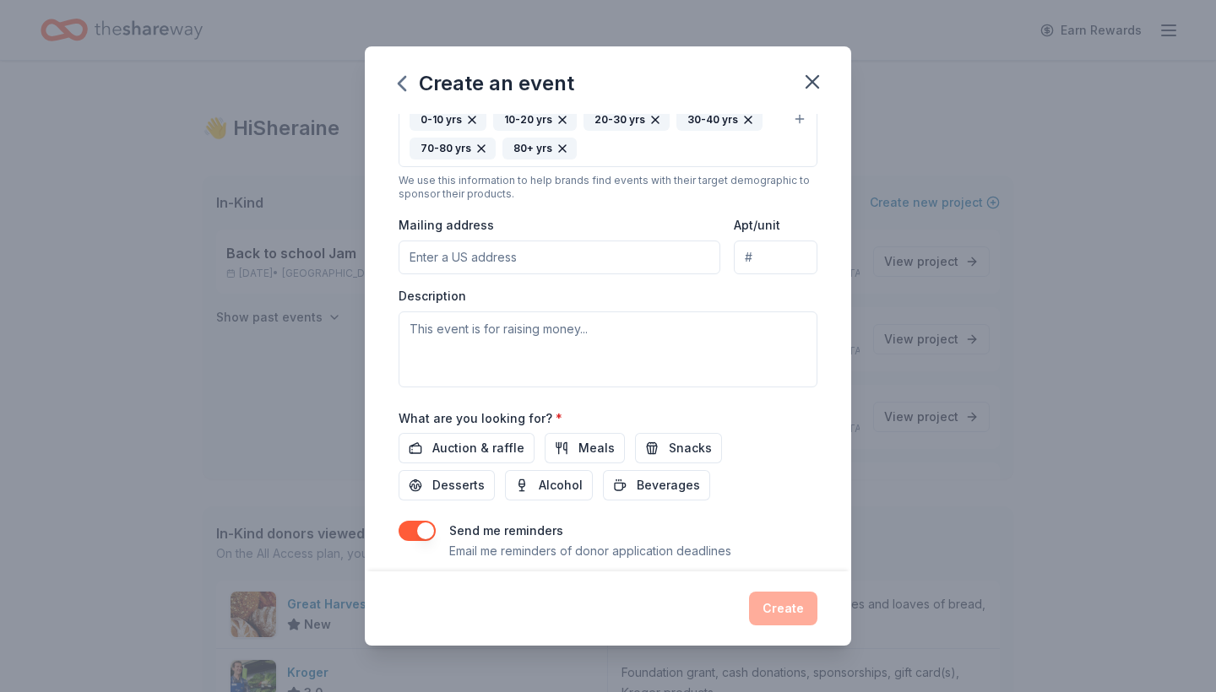
type input "0"
type input "9811 West Charleston Boulevard, Las Vegas, NV, 89117"
type input "2-341"
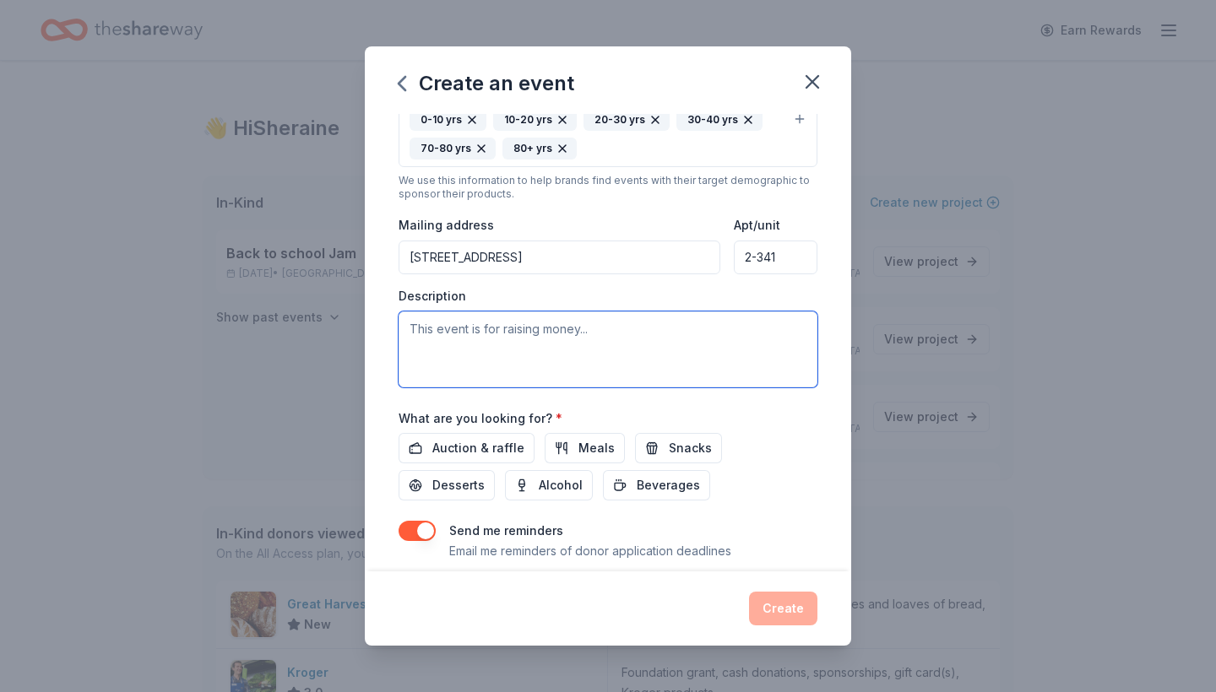
click at [525, 328] on textarea at bounding box center [607, 350] width 419 height 76
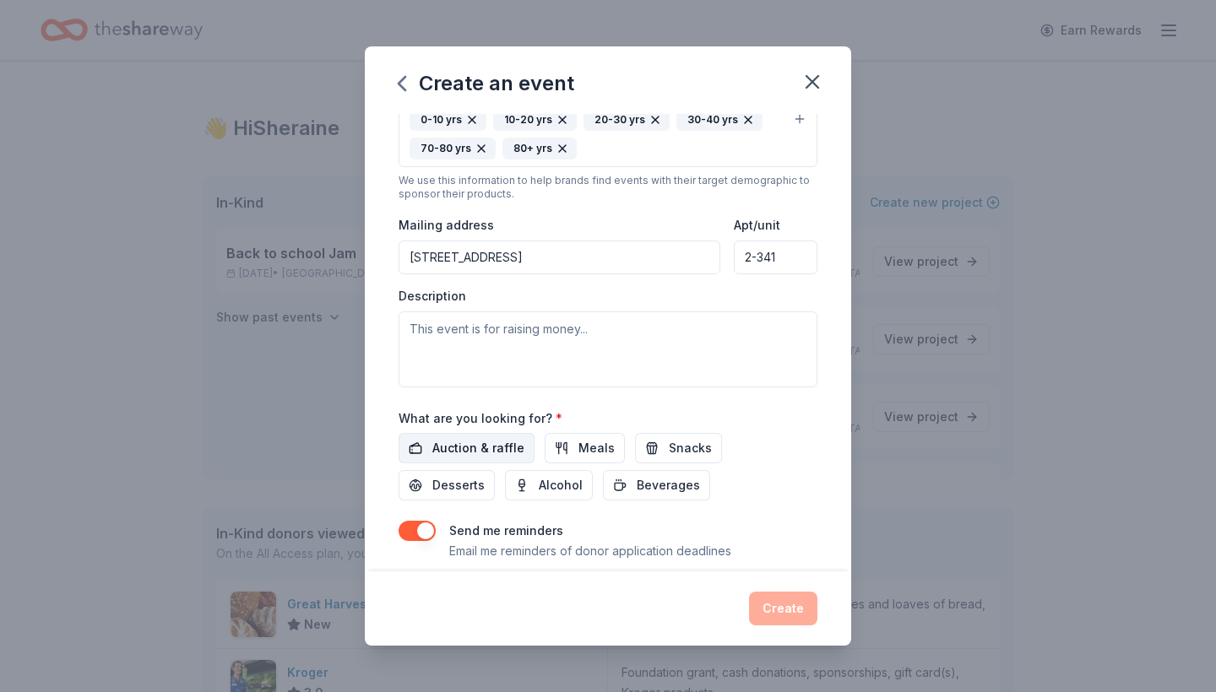
click at [483, 440] on span "Auction & raffle" at bounding box center [478, 448] width 92 height 20
click at [565, 440] on button "Meals" at bounding box center [585, 448] width 80 height 30
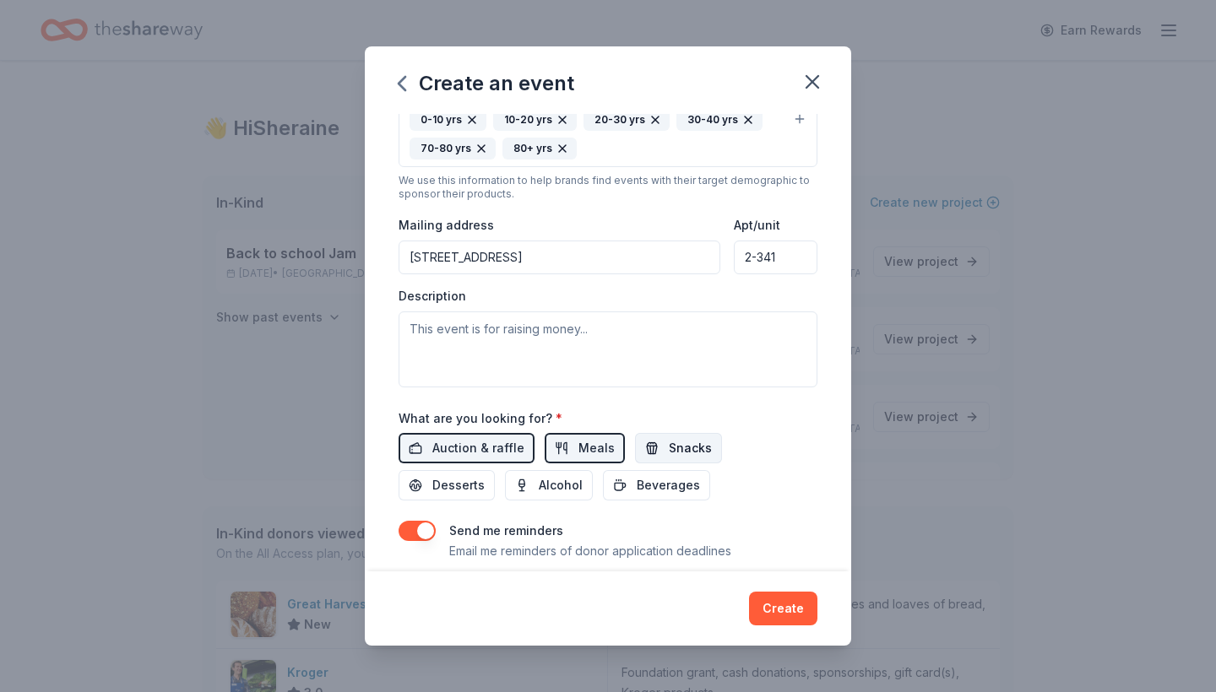
click at [656, 442] on button "Snacks" at bounding box center [678, 448] width 87 height 30
click at [485, 475] on span "Desserts" at bounding box center [458, 485] width 52 height 20
click at [637, 488] on span "Beverages" at bounding box center [668, 485] width 63 height 20
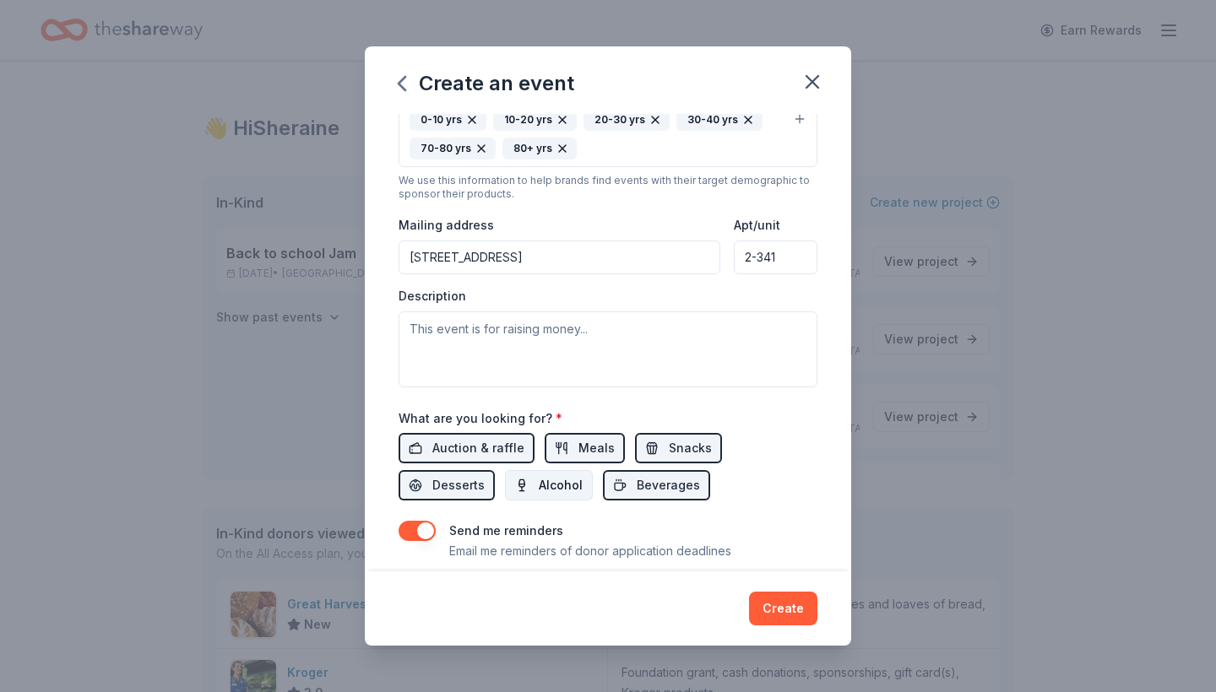
click at [505, 484] on button "Alcohol" at bounding box center [549, 485] width 88 height 30
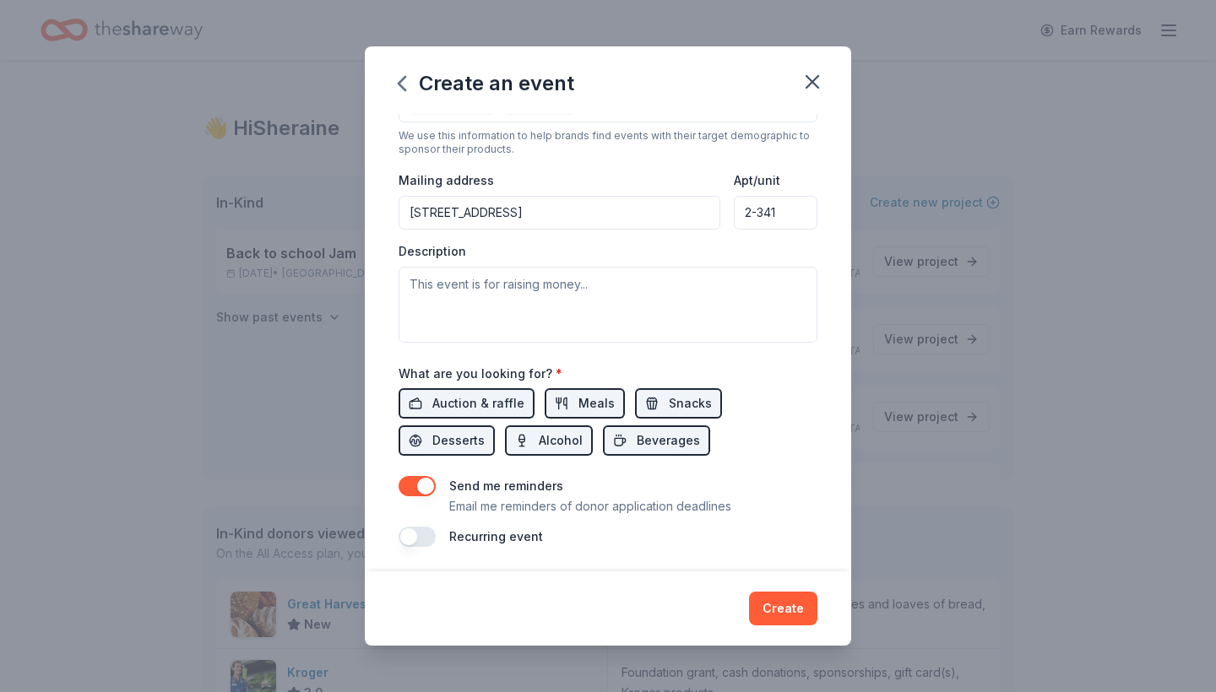
scroll to position [378, 0]
click at [431, 538] on button "button" at bounding box center [416, 538] width 37 height 20
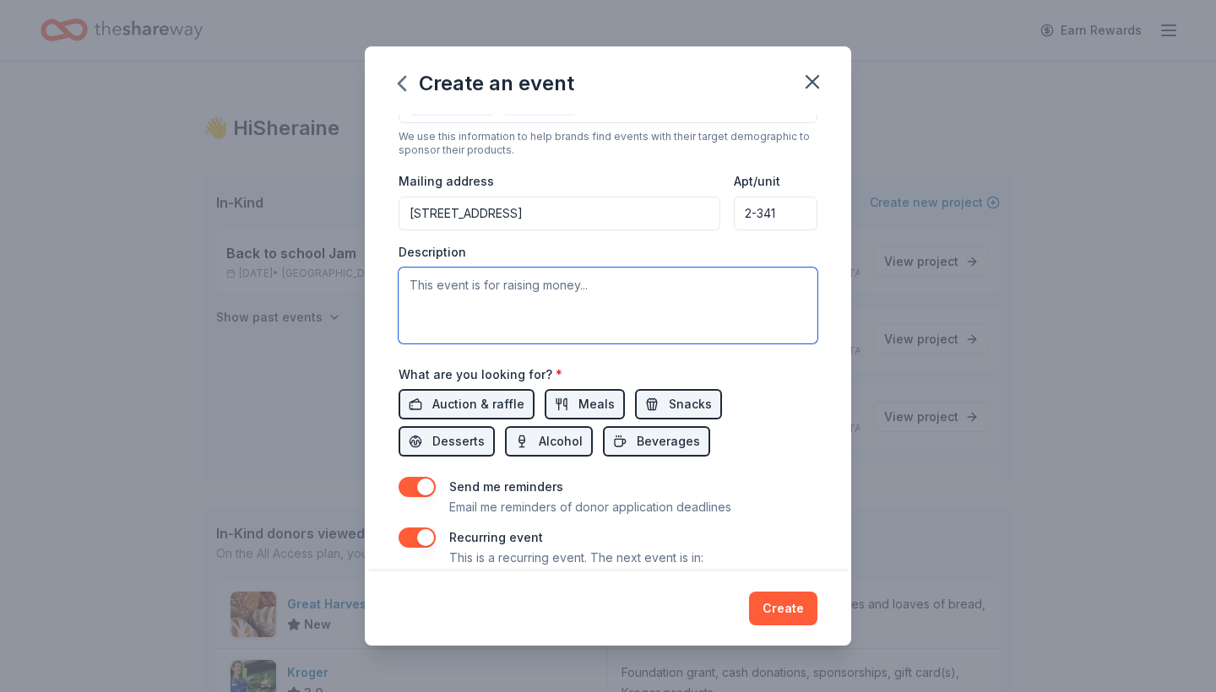
click at [523, 286] on textarea at bounding box center [607, 306] width 419 height 76
type textarea "Christmas dinner"
